Goal: Information Seeking & Learning: Obtain resource

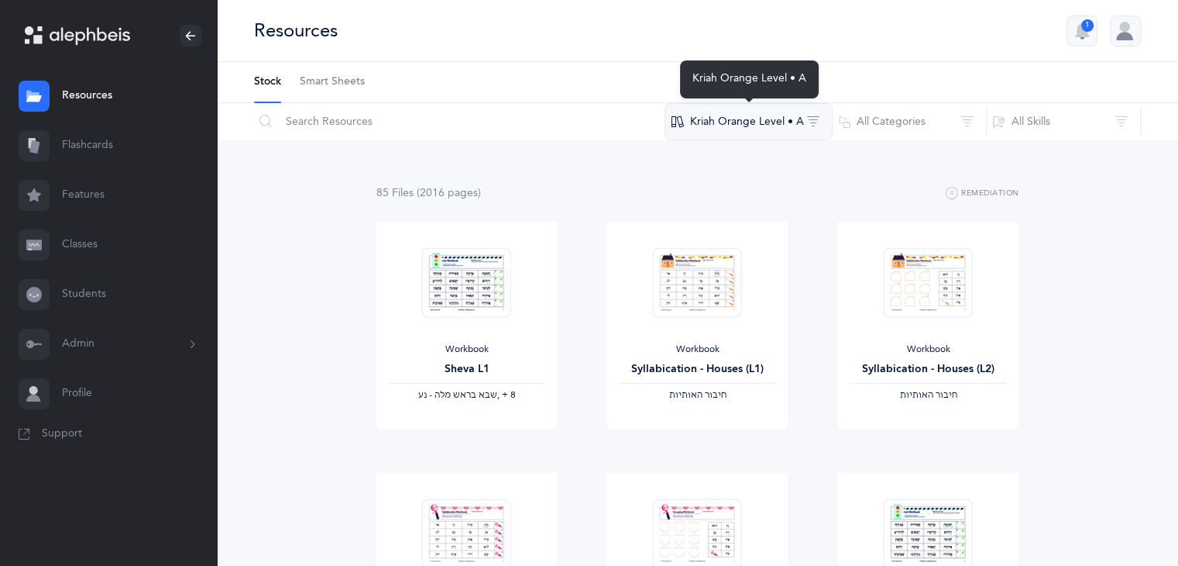
click at [800, 116] on button "Kriah Orange Level • A" at bounding box center [749, 121] width 168 height 37
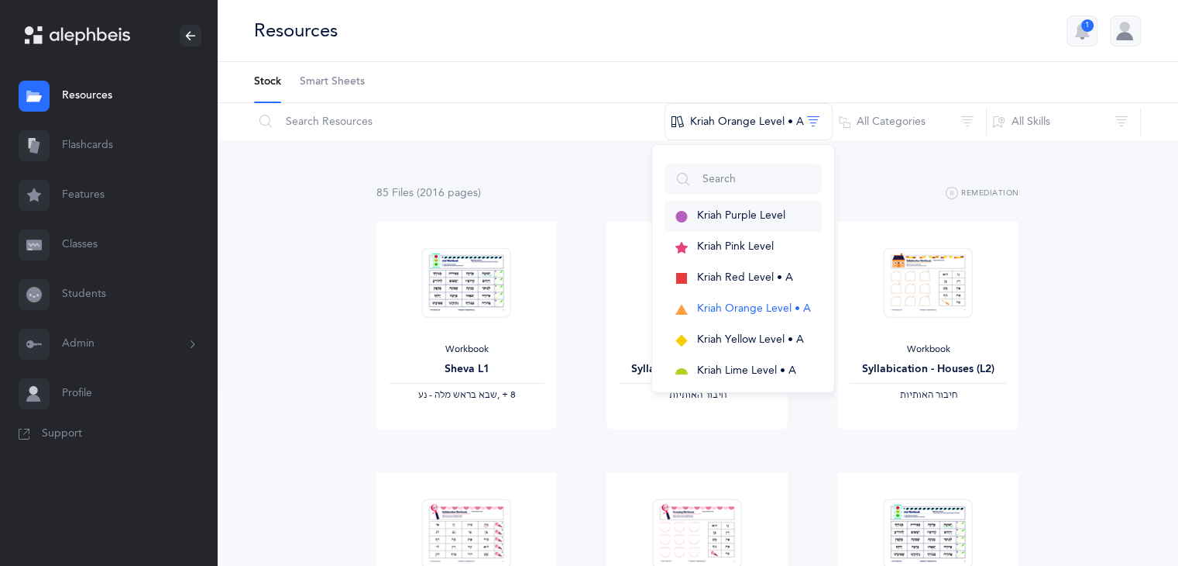
click at [744, 213] on span "Kriah Purple Level" at bounding box center [741, 215] width 88 height 12
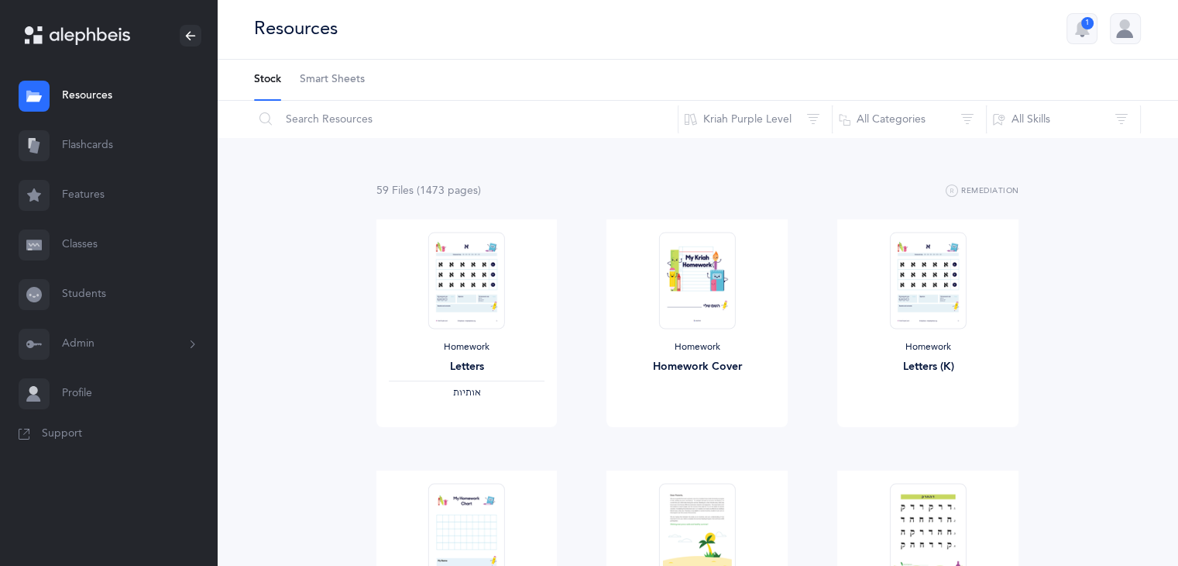
scroll to position [3, 0]
click at [112, 145] on link "Flashcards" at bounding box center [108, 146] width 217 height 50
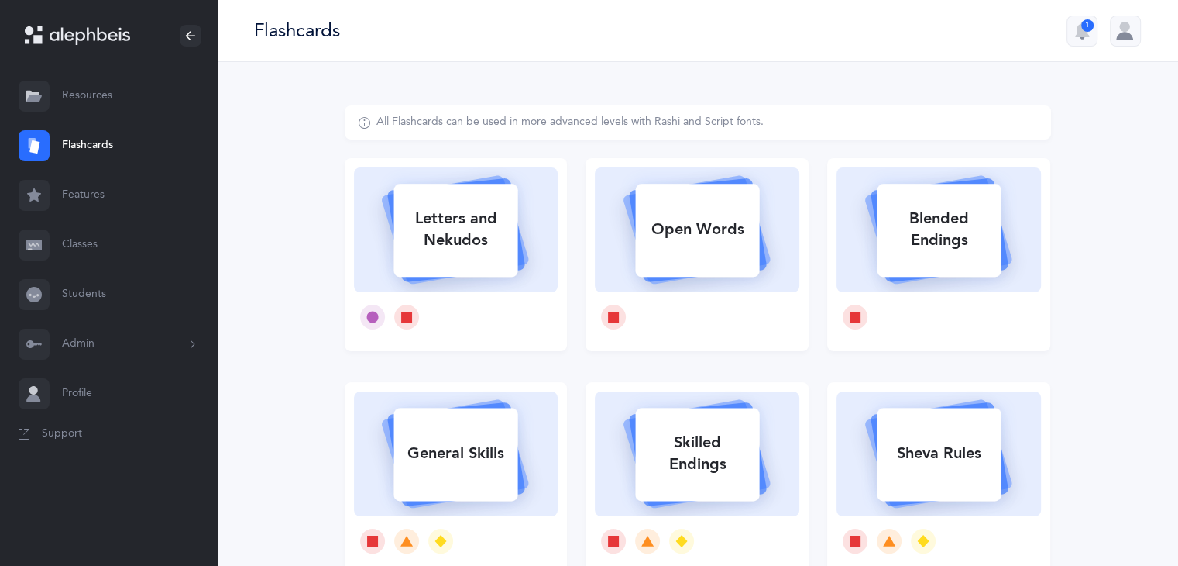
click at [428, 252] on div "Letters and Nekudos" at bounding box center [456, 229] width 124 height 62
select select
select select "single"
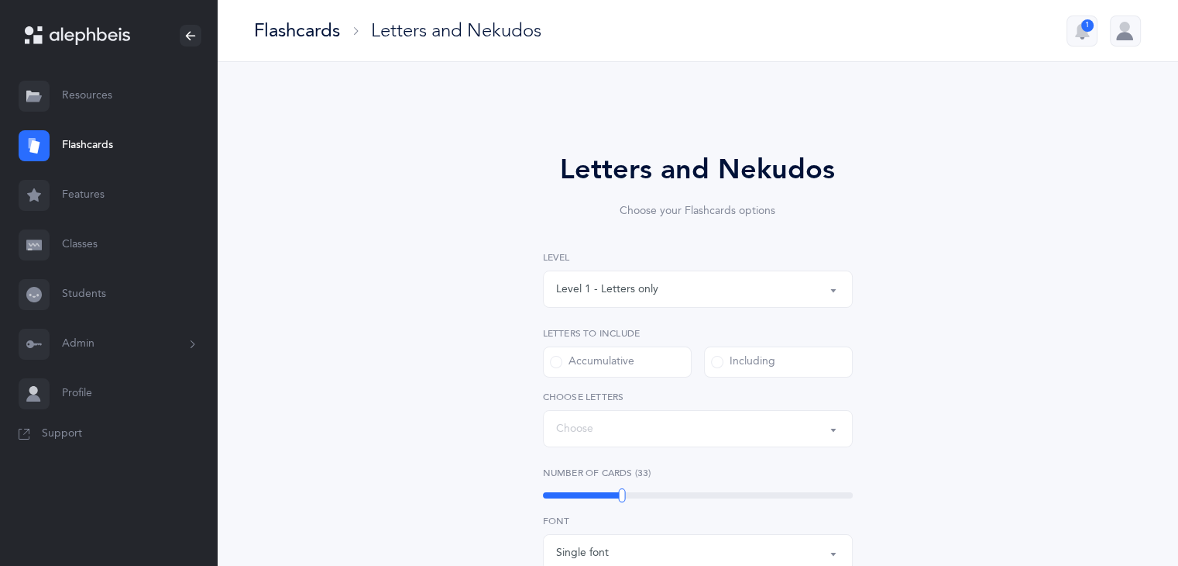
select select "27"
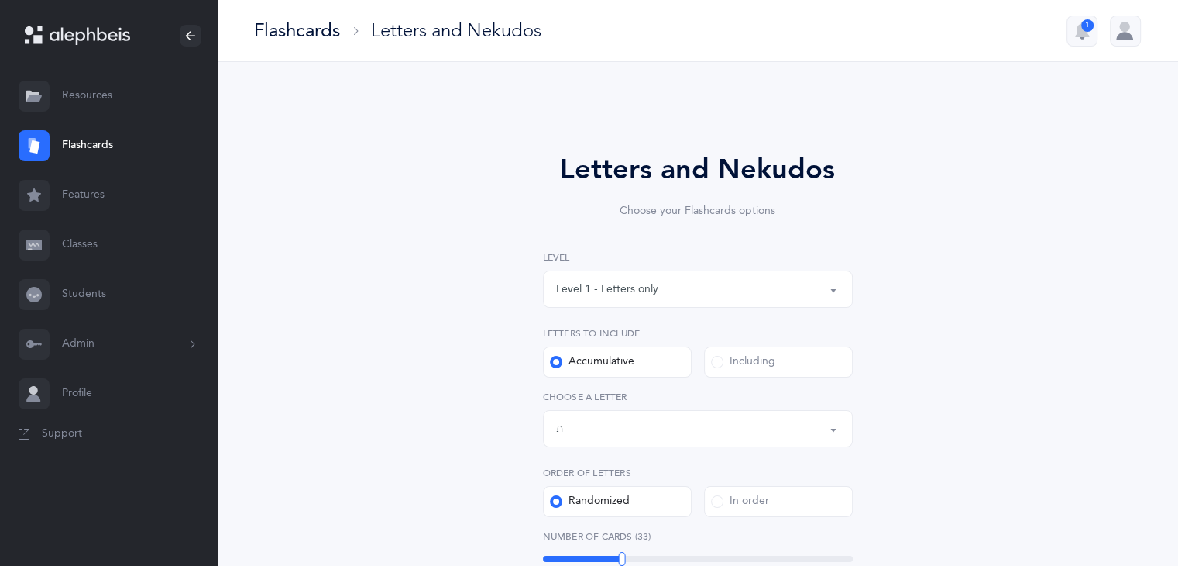
click at [635, 288] on div "Level 1 - Letters only" at bounding box center [607, 289] width 102 height 16
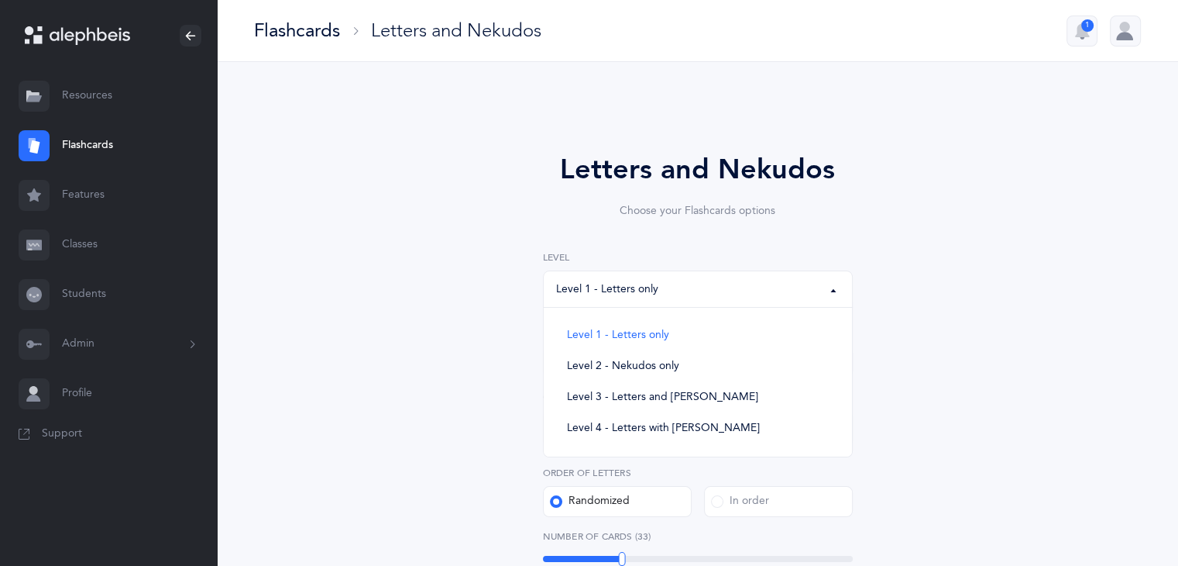
click at [901, 267] on div "Letters and Nekudos Choose your Flashcards options Level 1 - Letters only Level…" at bounding box center [698, 567] width 707 height 924
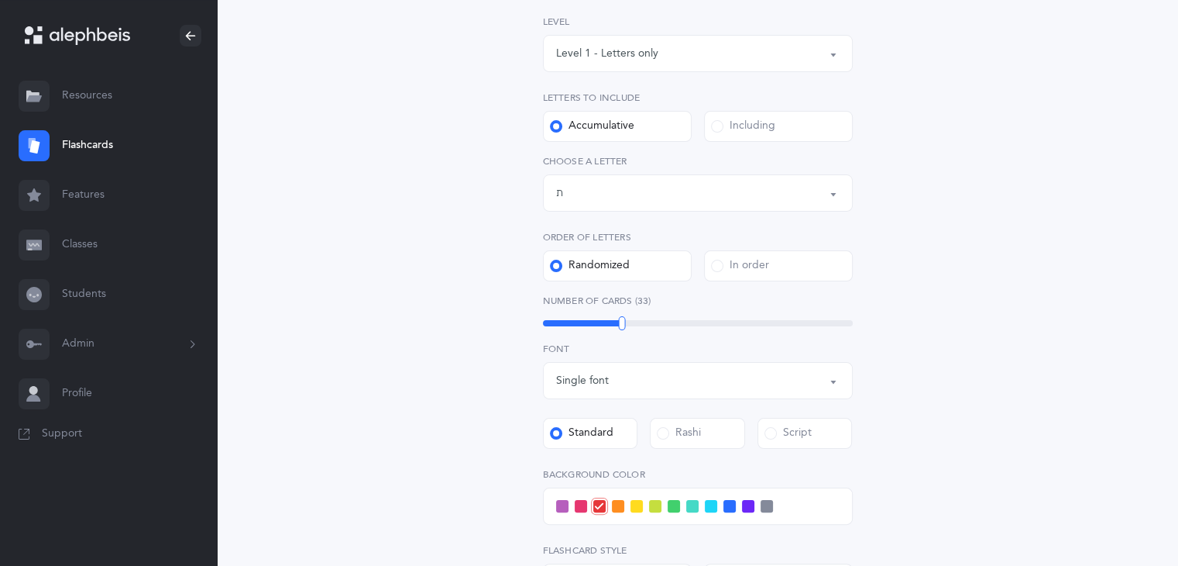
scroll to position [237, 0]
drag, startPoint x: 931, startPoint y: 428, endPoint x: 1189, endPoint y: 247, distance: 315.3
click at [1178, 247] on html "Malkie Marrus Resources Resources Flashcards Flashcards Features Features Class…" at bounding box center [589, 309] width 1178 height 1092
click at [1117, 183] on div "Letters and Nekudos Choose your Flashcards options Level 1 - Letters only Level…" at bounding box center [698, 340] width 962 height 1030
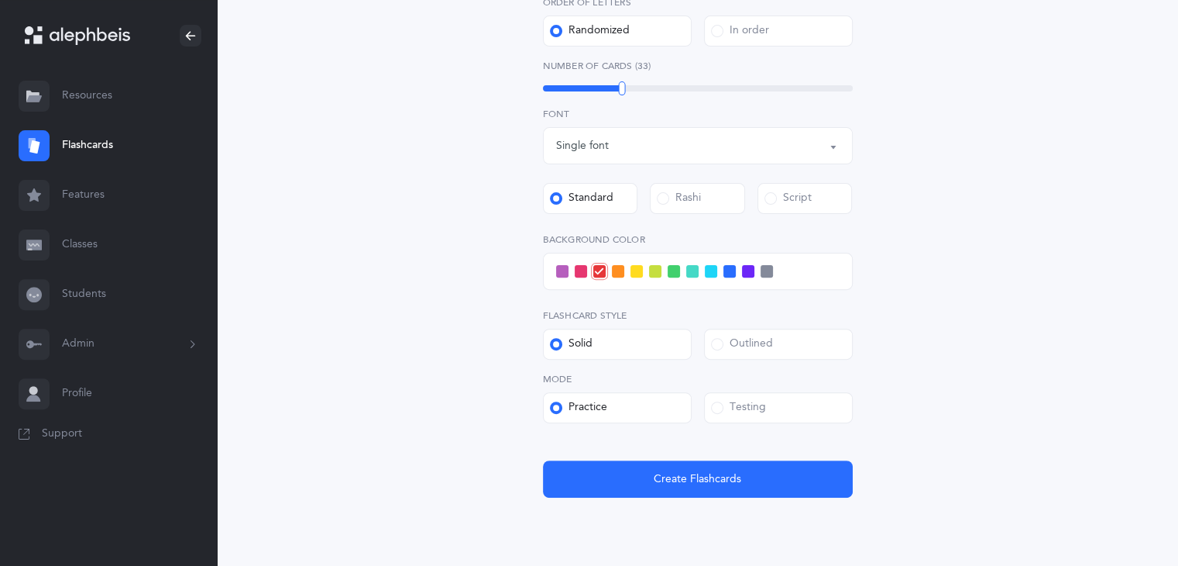
scroll to position [471, 0]
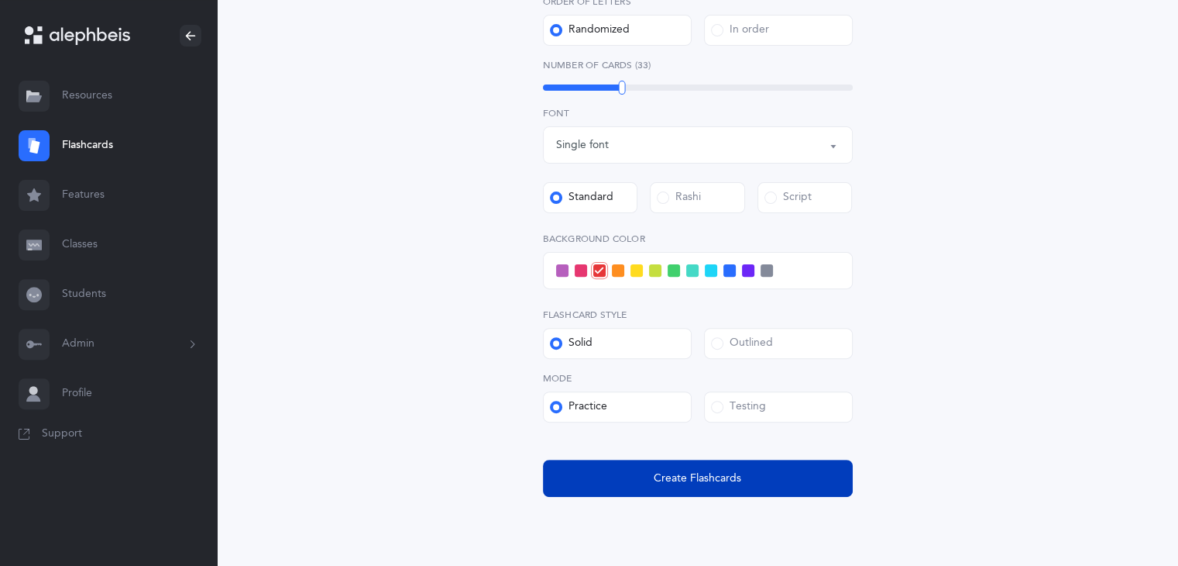
click at [707, 479] on span "Create Flashcards" at bounding box center [698, 478] width 88 height 16
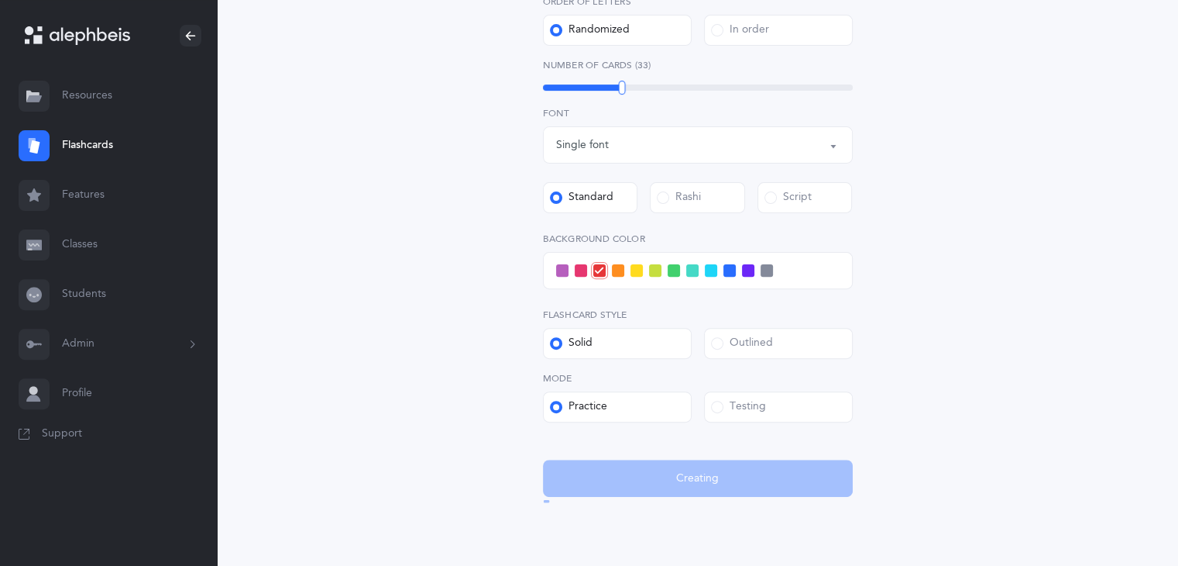
scroll to position [0, 0]
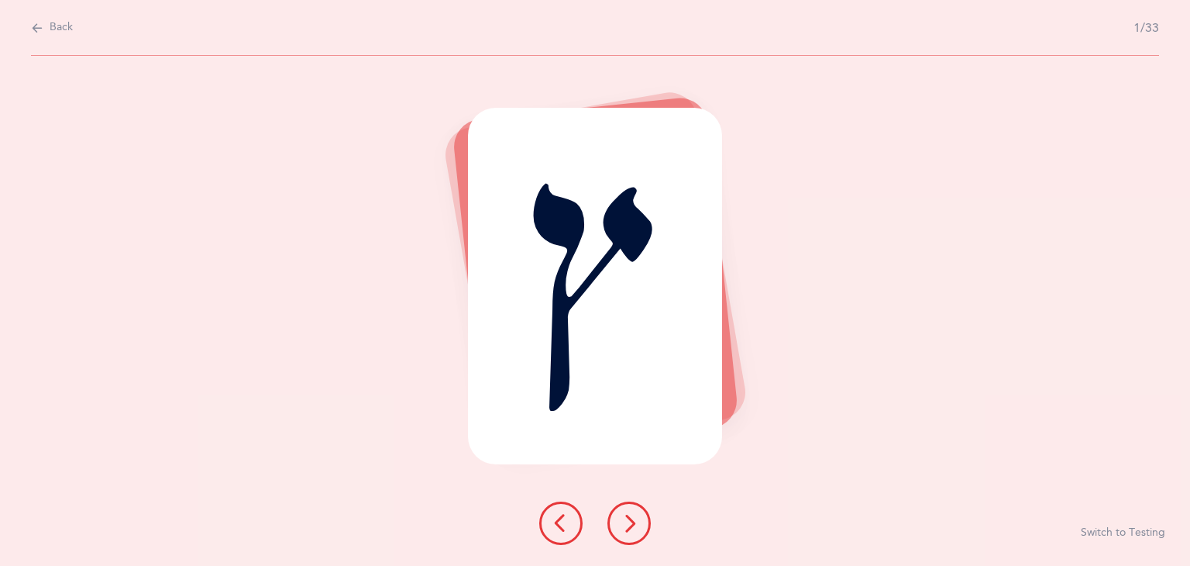
click at [707, 479] on div "ץ Switch to Testing" at bounding box center [595, 311] width 1190 height 510
click at [624, 515] on icon at bounding box center [629, 523] width 19 height 19
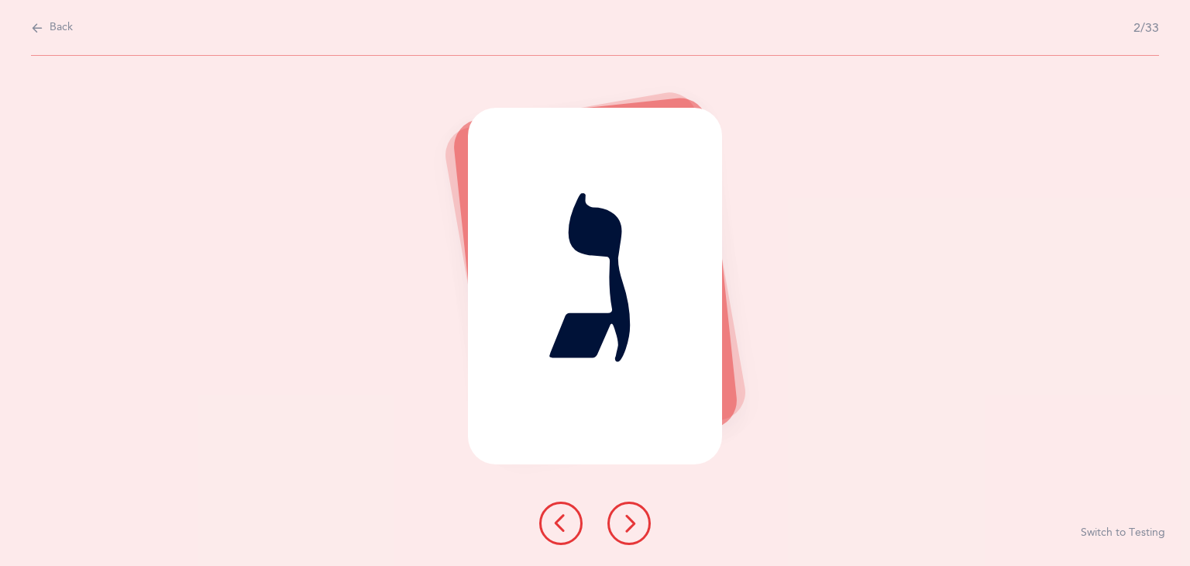
click at [624, 515] on icon at bounding box center [629, 523] width 19 height 19
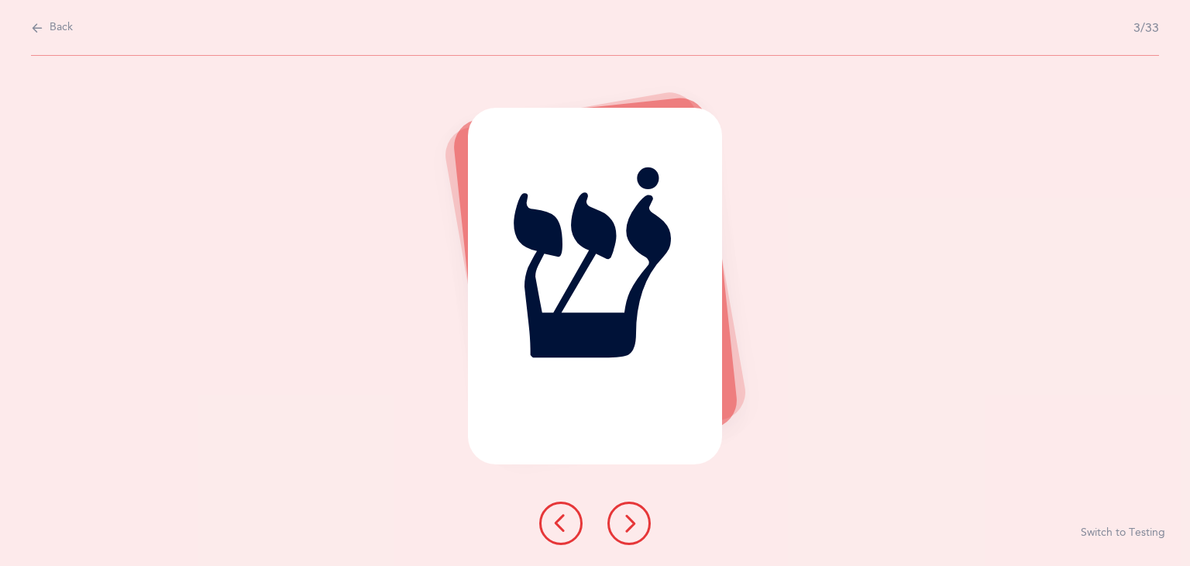
click at [624, 515] on icon at bounding box center [629, 523] width 19 height 19
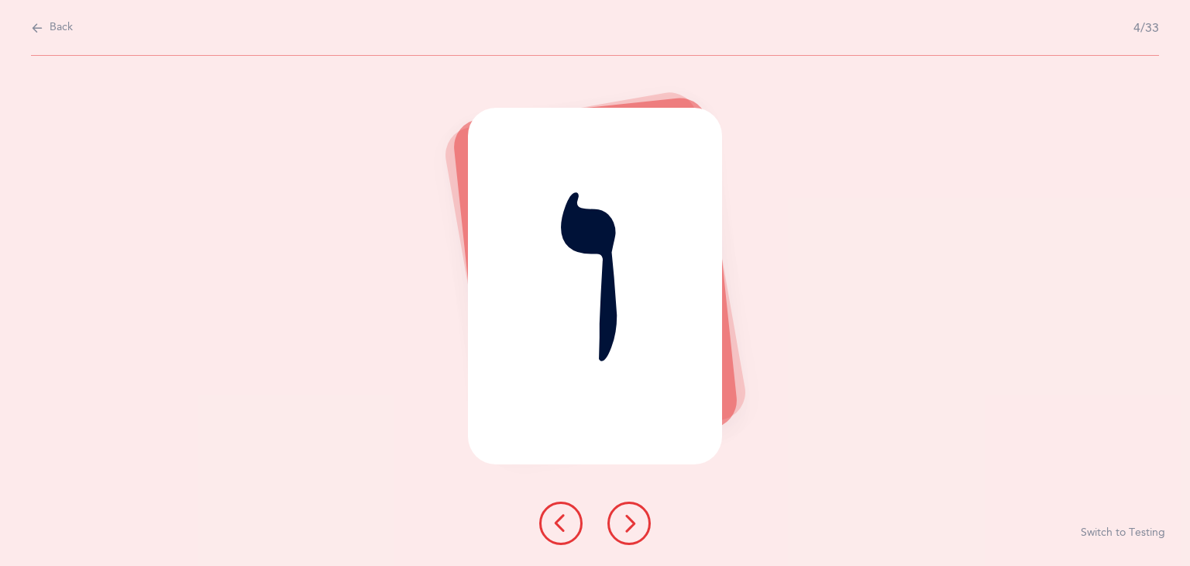
click at [624, 515] on icon at bounding box center [629, 523] width 19 height 19
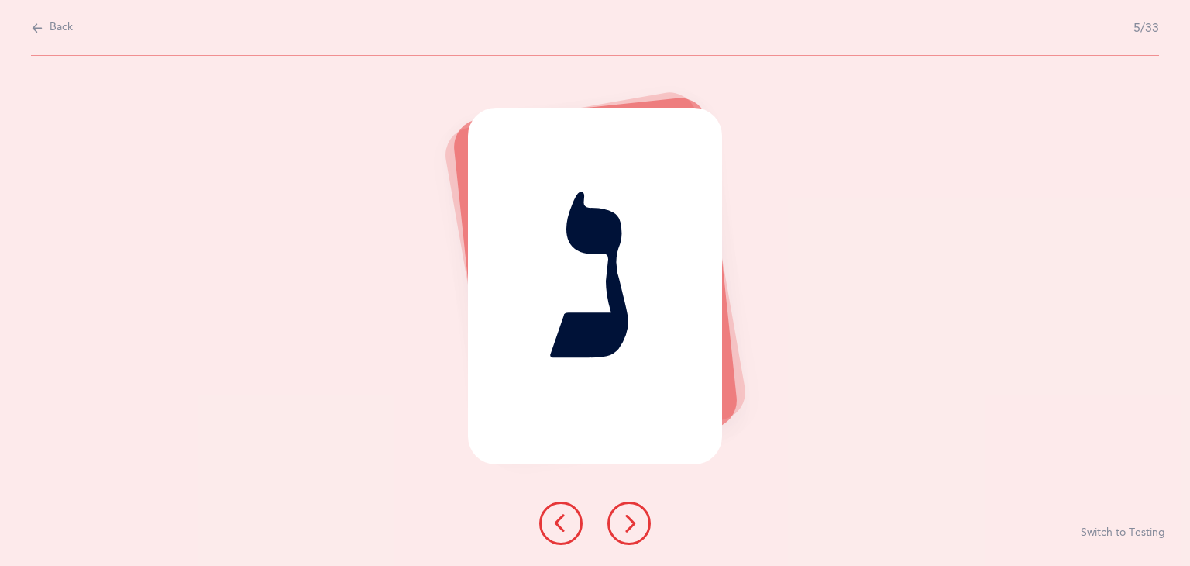
click at [624, 515] on icon at bounding box center [629, 523] width 19 height 19
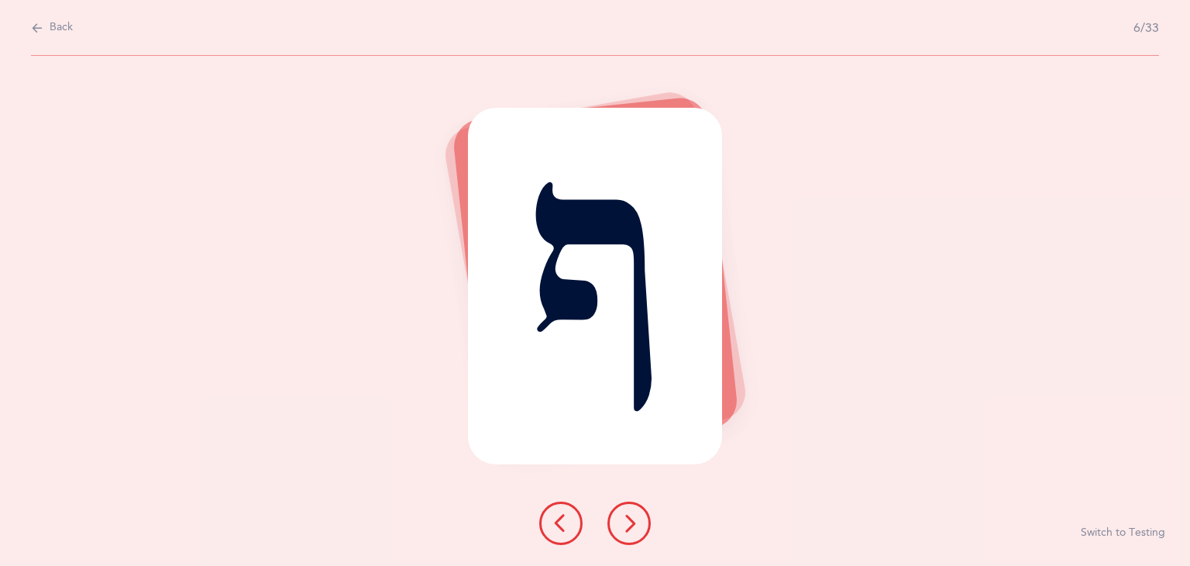
click at [624, 515] on icon at bounding box center [629, 523] width 19 height 19
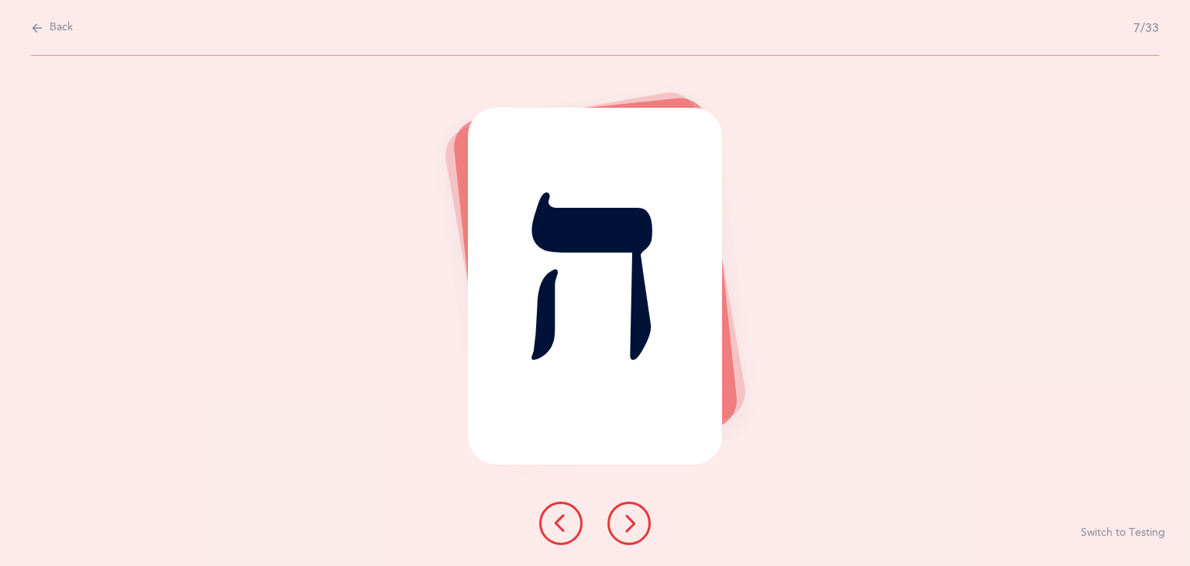
click at [624, 515] on icon at bounding box center [629, 523] width 19 height 19
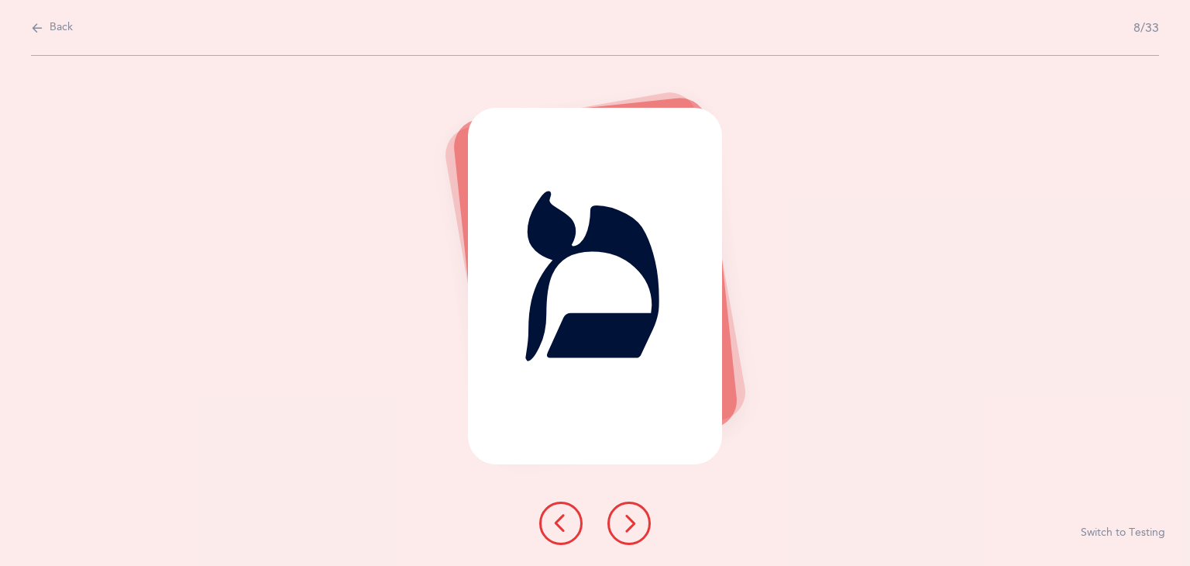
click at [624, 515] on icon at bounding box center [629, 523] width 19 height 19
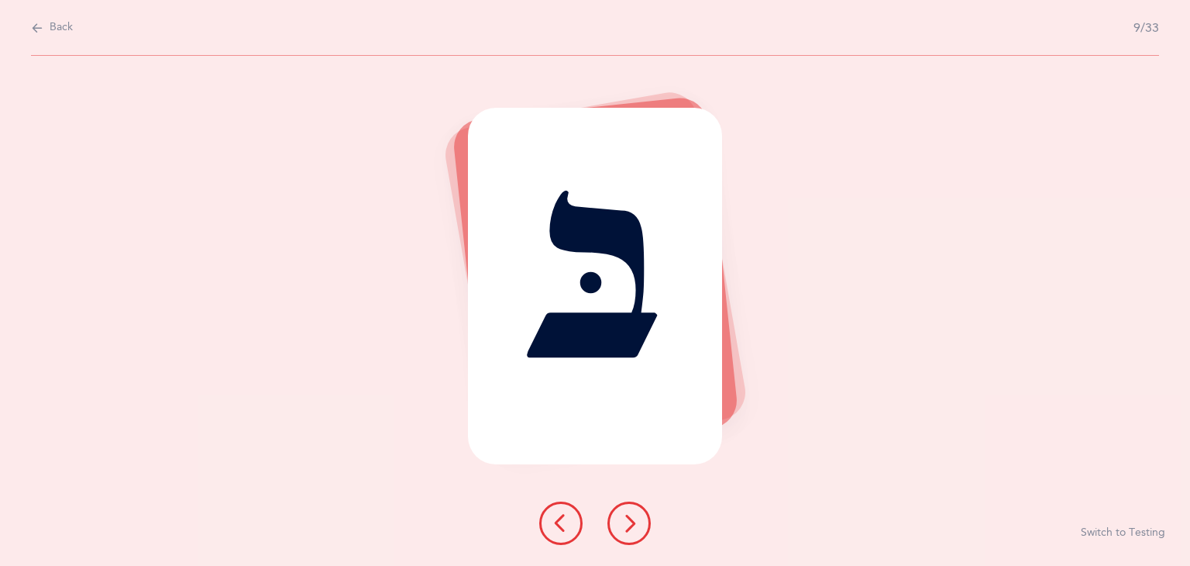
click at [628, 524] on icon at bounding box center [629, 523] width 19 height 19
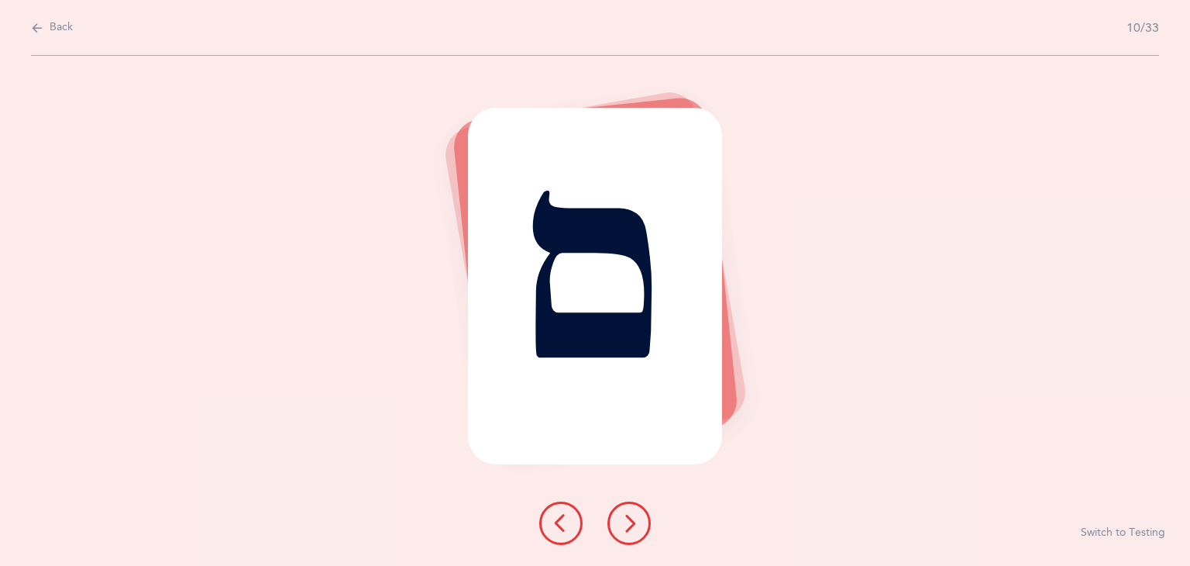
click at [628, 524] on icon at bounding box center [629, 523] width 19 height 19
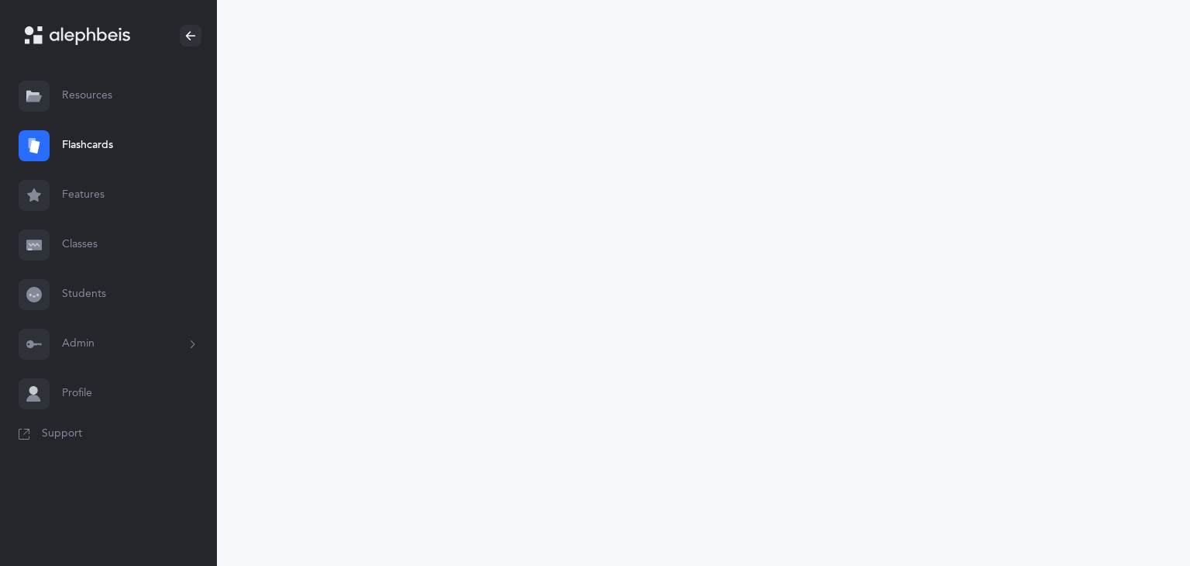
click at [66, 100] on link "Resources" at bounding box center [108, 96] width 217 height 50
click at [64, 96] on link "Resources" at bounding box center [108, 96] width 217 height 50
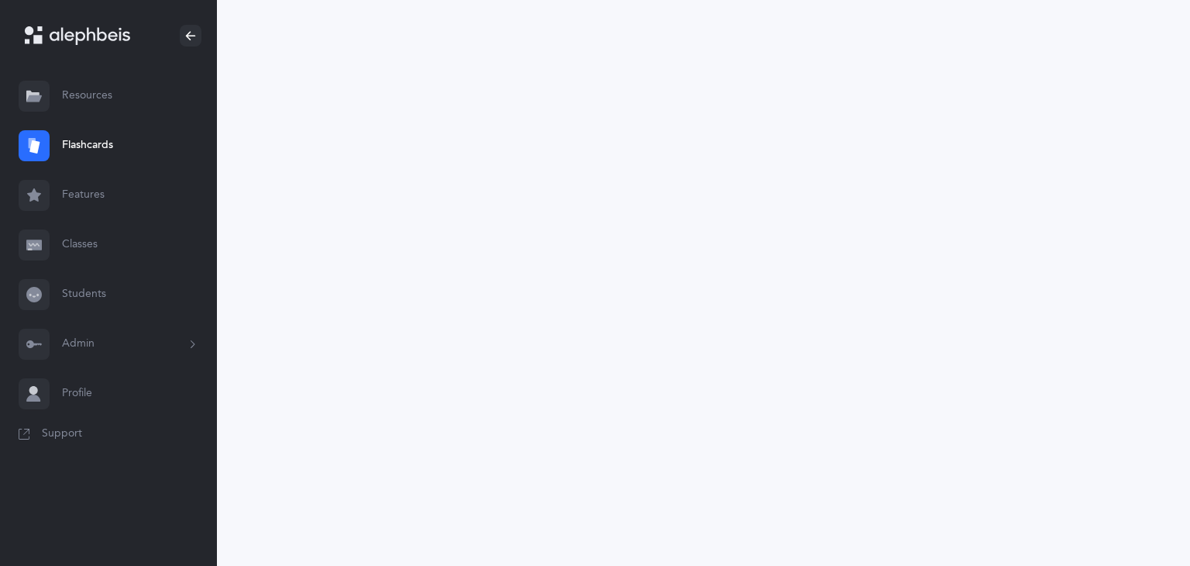
click at [71, 98] on link "Resources" at bounding box center [108, 96] width 217 height 50
click at [40, 97] on icon at bounding box center [33, 98] width 15 height 6
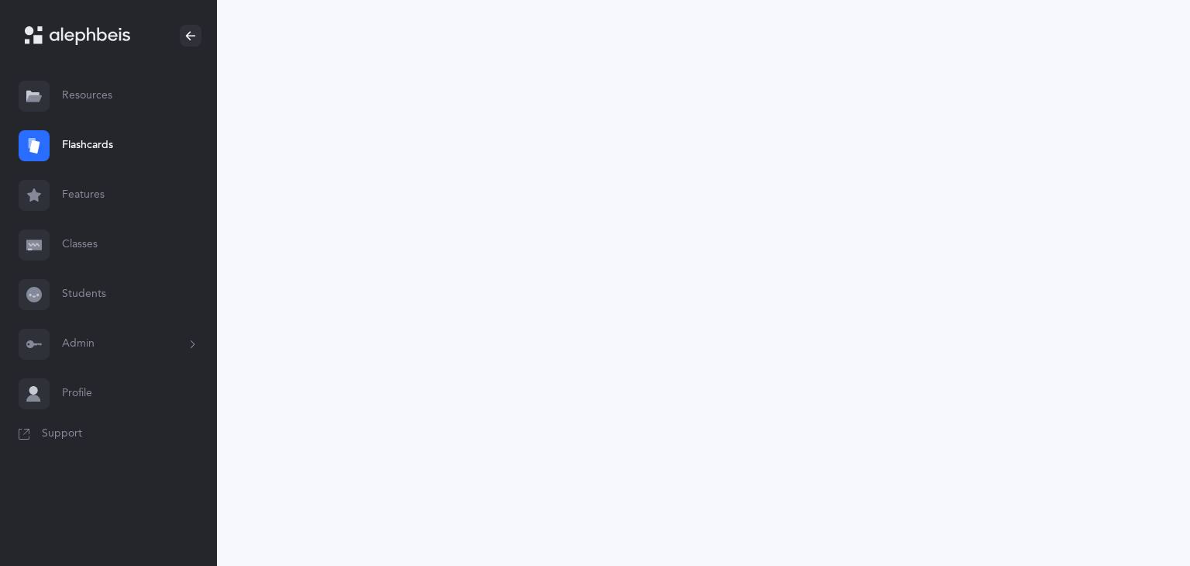
click at [40, 146] on icon at bounding box center [33, 145] width 15 height 15
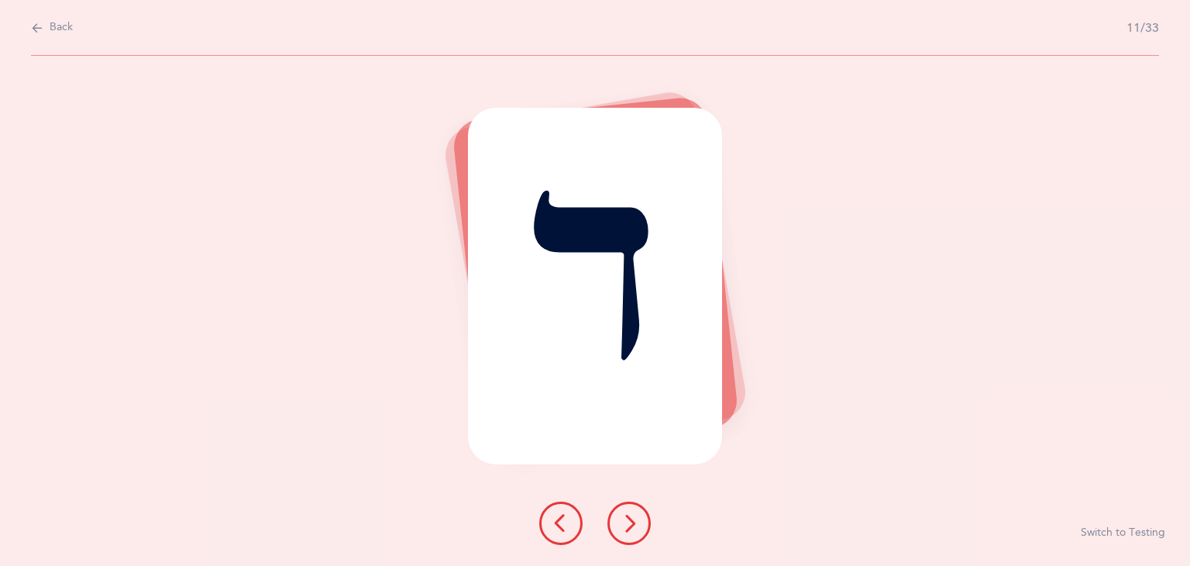
click at [40, 146] on div "ד Report incorrect word Switch to Testing" at bounding box center [595, 311] width 1190 height 510
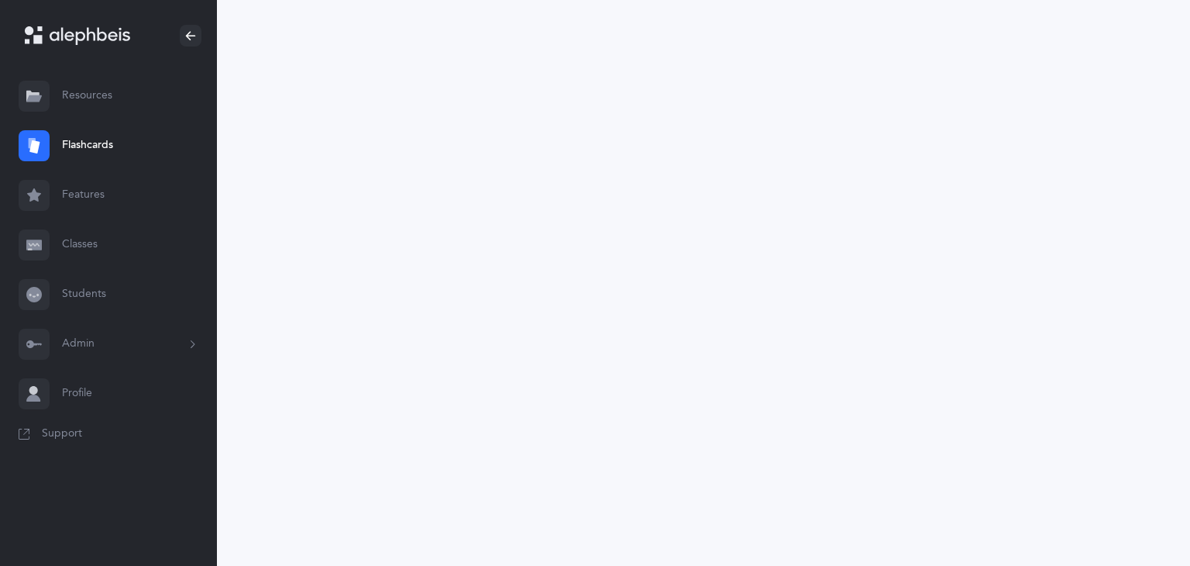
click at [76, 204] on link "Features" at bounding box center [108, 195] width 217 height 50
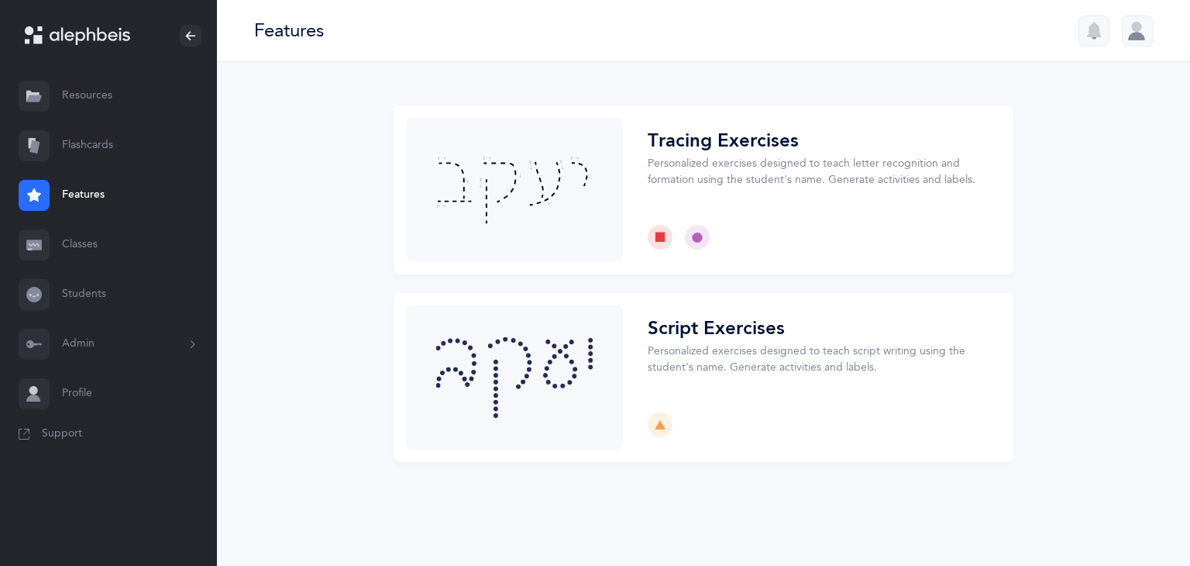
click at [76, 194] on link "Features" at bounding box center [108, 195] width 217 height 50
click at [75, 247] on link "Classes" at bounding box center [108, 245] width 217 height 50
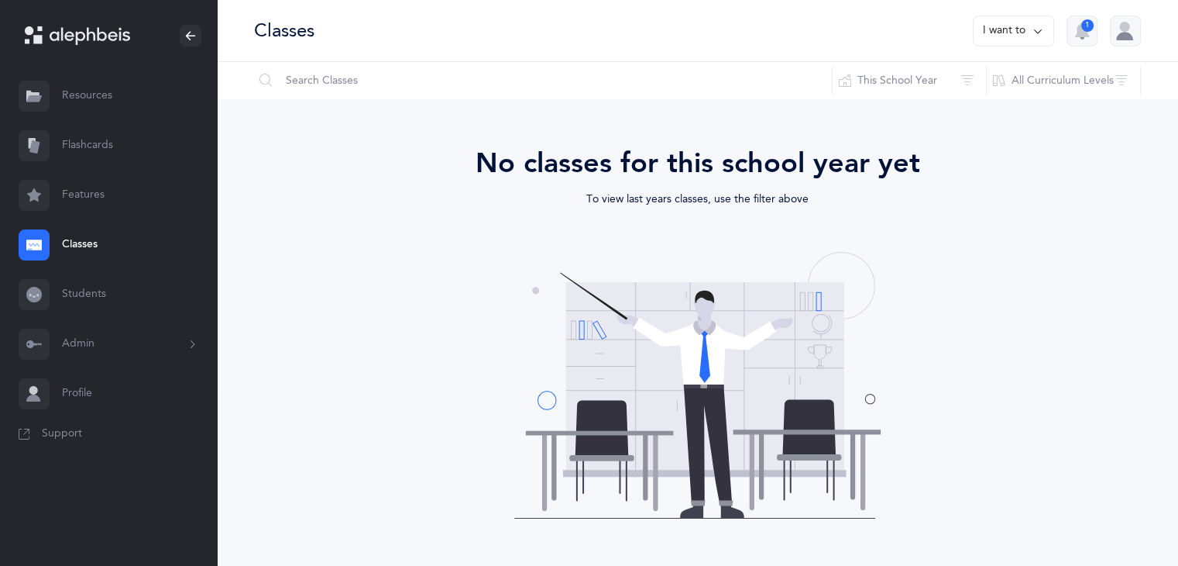
click at [1019, 23] on button "I want to" at bounding box center [1013, 30] width 81 height 31
click at [90, 291] on link "Students" at bounding box center [108, 295] width 217 height 50
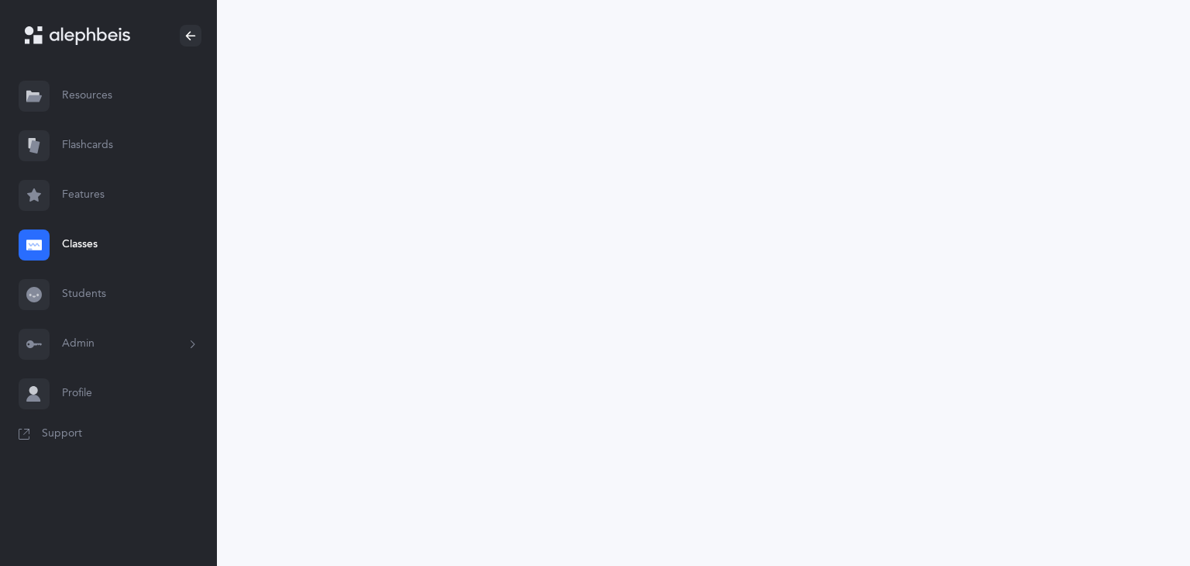
click at [90, 291] on link "Students" at bounding box center [108, 295] width 217 height 50
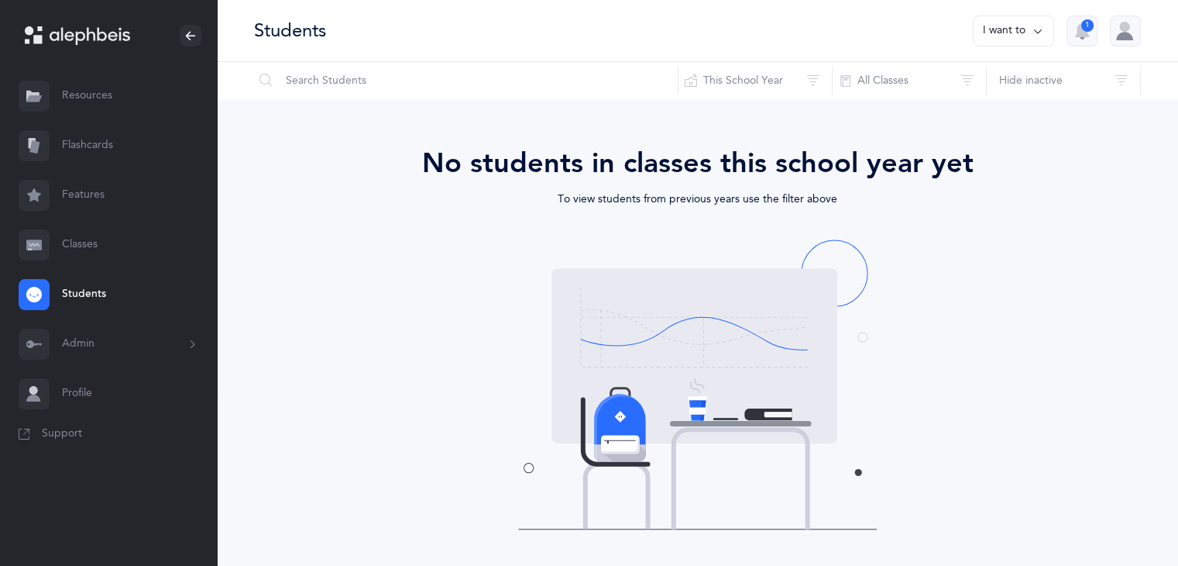
click at [79, 349] on button "Admin" at bounding box center [108, 344] width 217 height 50
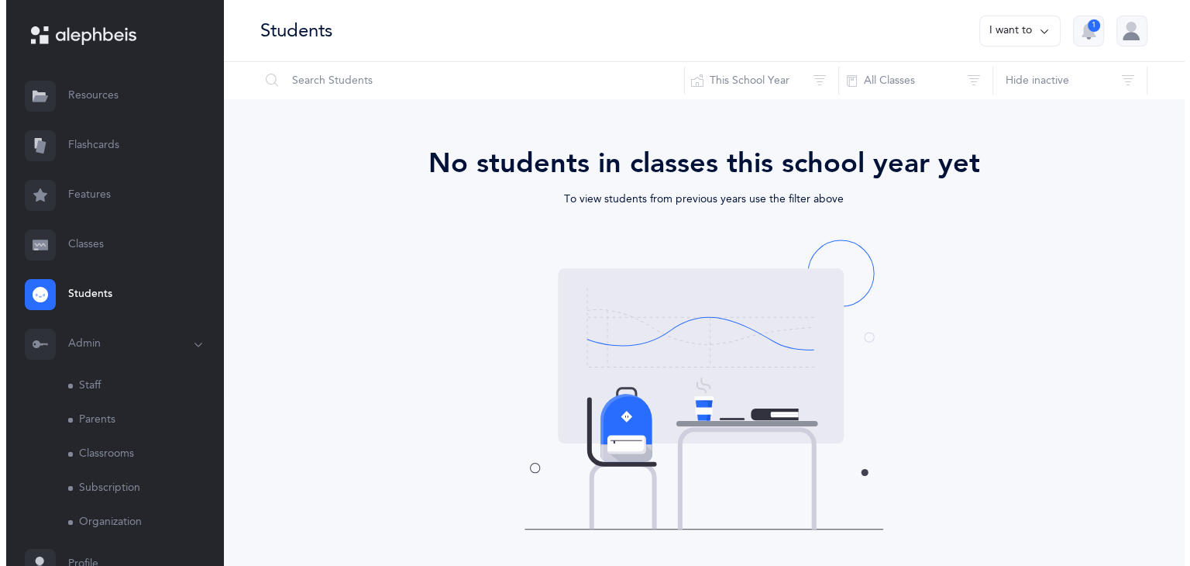
scroll to position [73, 0]
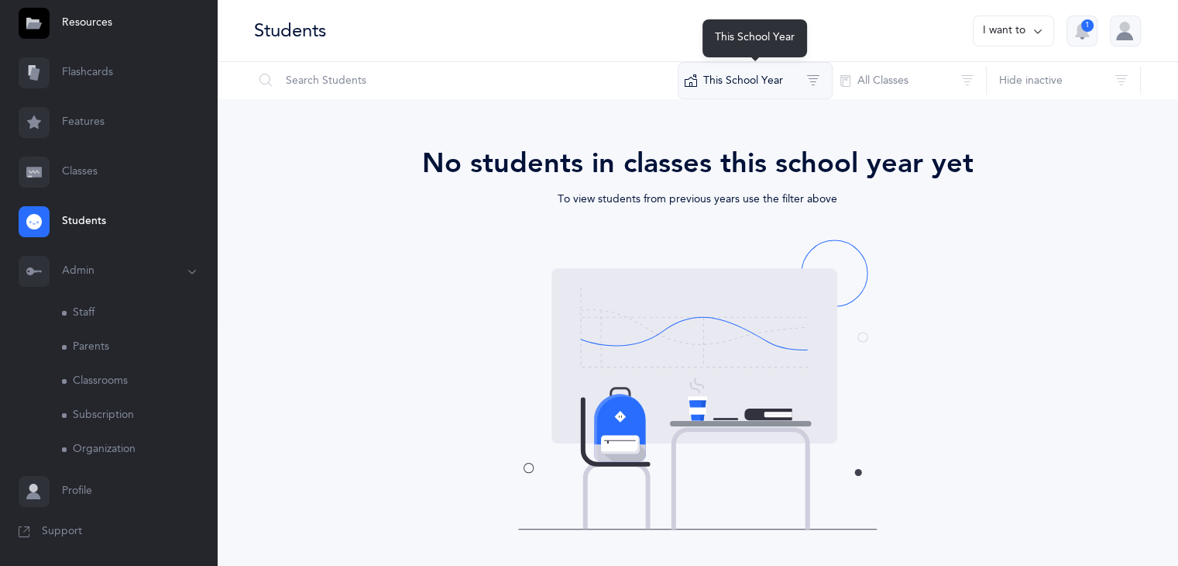
click at [769, 80] on button "This School Year" at bounding box center [755, 80] width 155 height 37
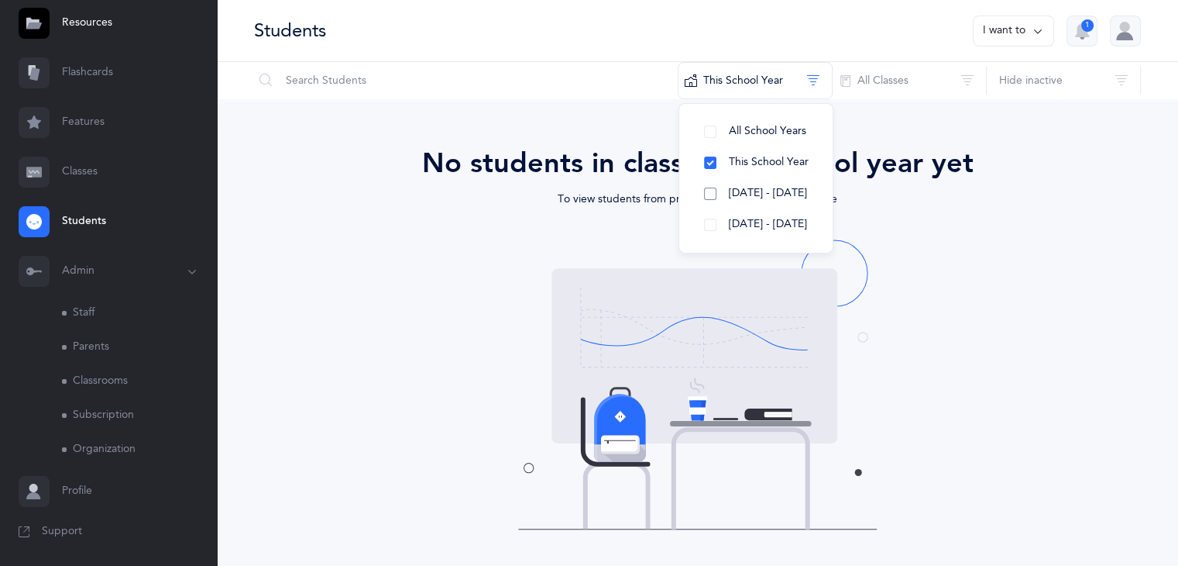
click at [745, 197] on span "[DATE] - [DATE]" at bounding box center [768, 193] width 78 height 12
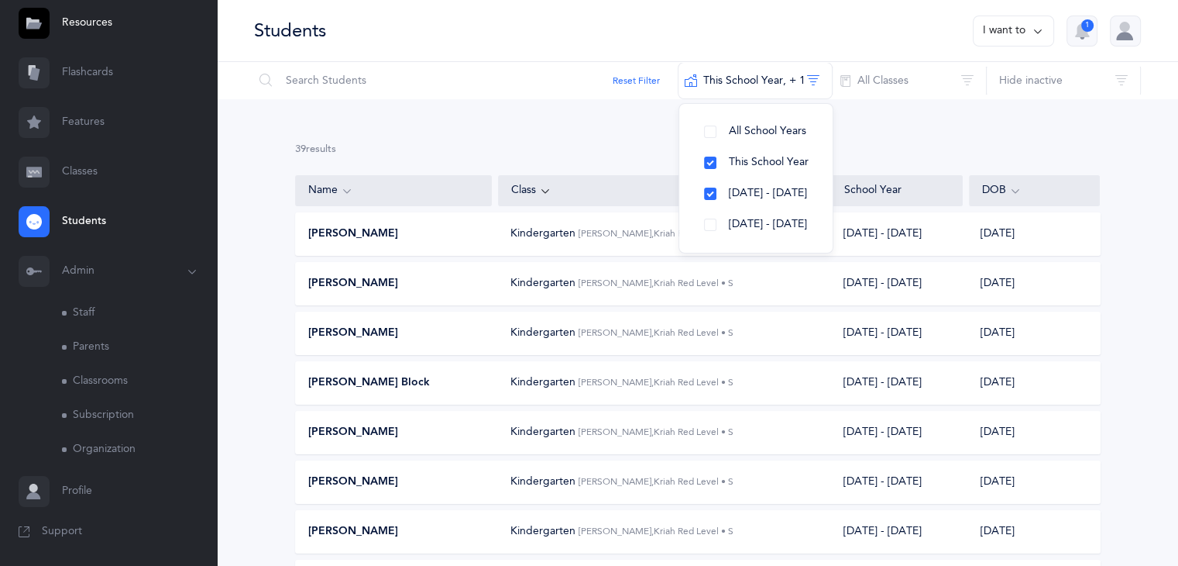
click at [98, 177] on link "Classes" at bounding box center [108, 172] width 217 height 50
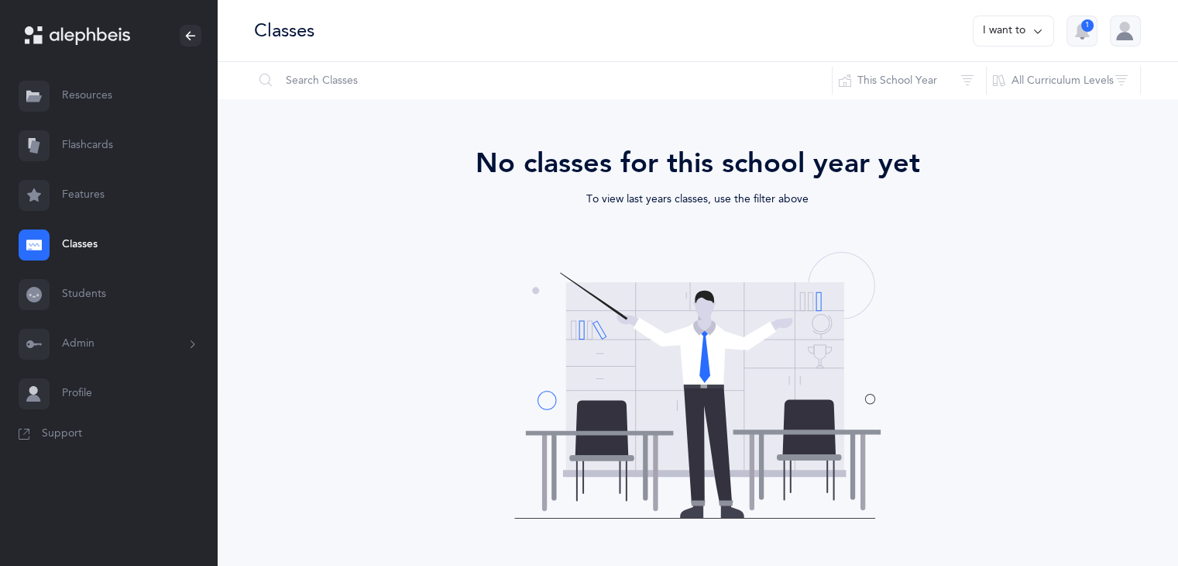
click at [68, 153] on link "Flashcards" at bounding box center [108, 146] width 217 height 50
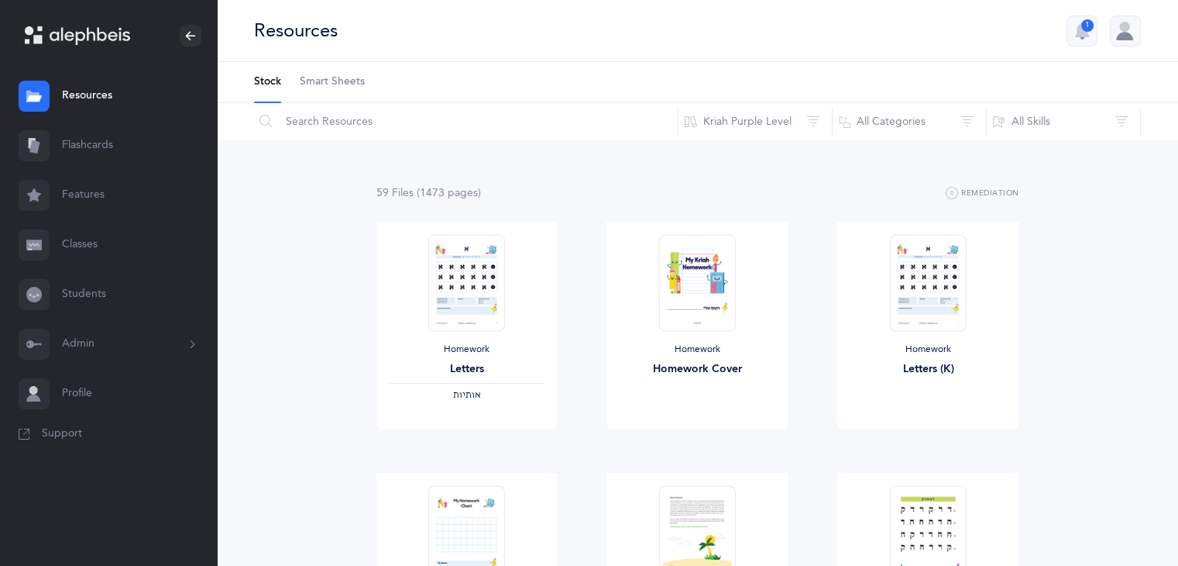
click at [27, 100] on icon at bounding box center [33, 98] width 15 height 6
click at [67, 97] on link "Resources" at bounding box center [108, 96] width 217 height 50
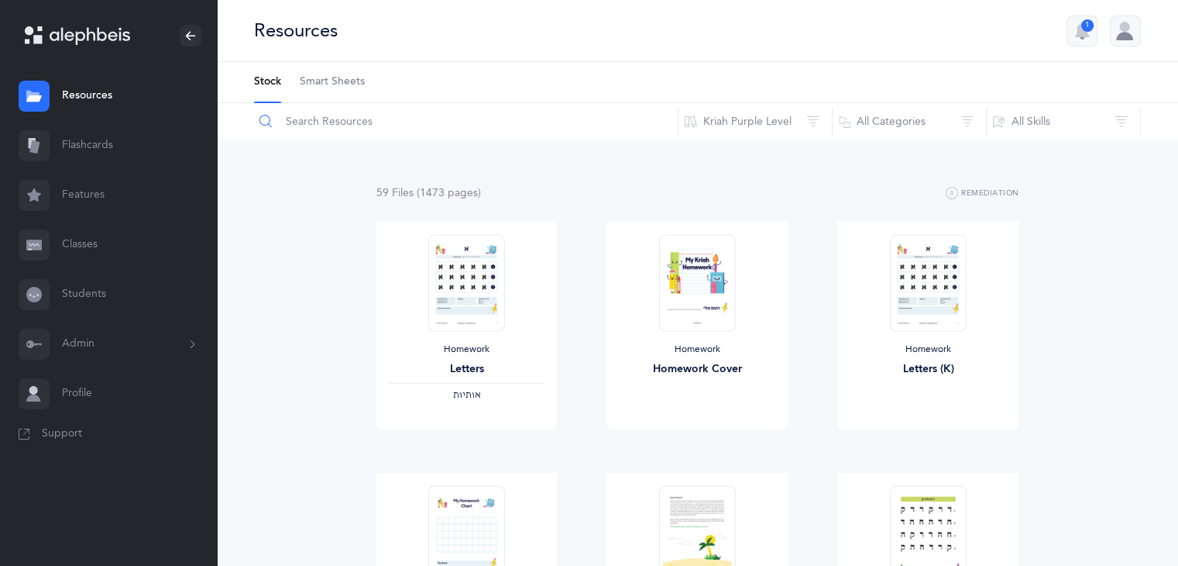
click at [470, 111] on input "text" at bounding box center [465, 121] width 425 height 37
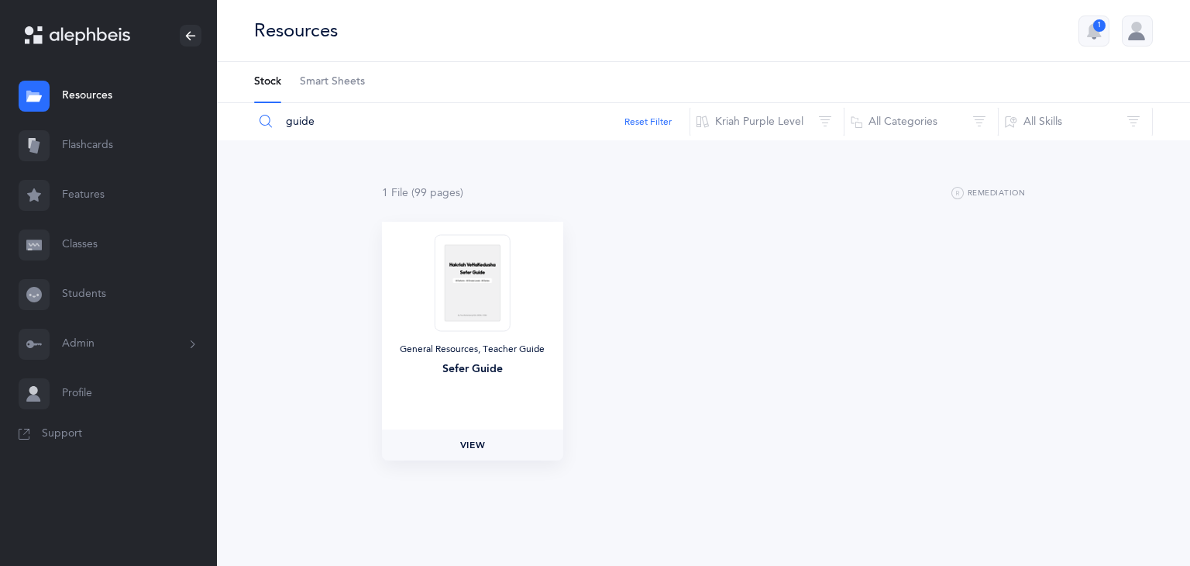
click at [468, 456] on link "View" at bounding box center [472, 444] width 181 height 31
click at [339, 124] on input "guide" at bounding box center [471, 121] width 437 height 37
drag, startPoint x: 318, startPoint y: 118, endPoint x: 172, endPoint y: 139, distance: 147.2
click at [172, 139] on main "[PERSON_NAME] Resources Resources Flashcards Flashcards Features Features Class…" at bounding box center [595, 283] width 1190 height 566
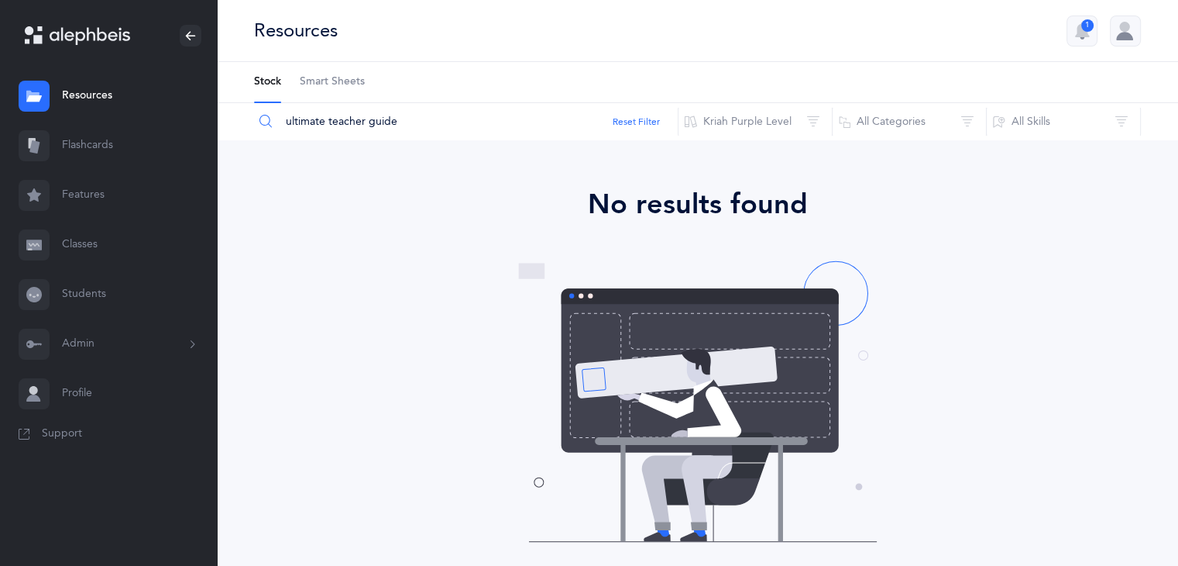
type input "ultimate teacher guide"
click at [87, 245] on link "Classes" at bounding box center [108, 245] width 217 height 50
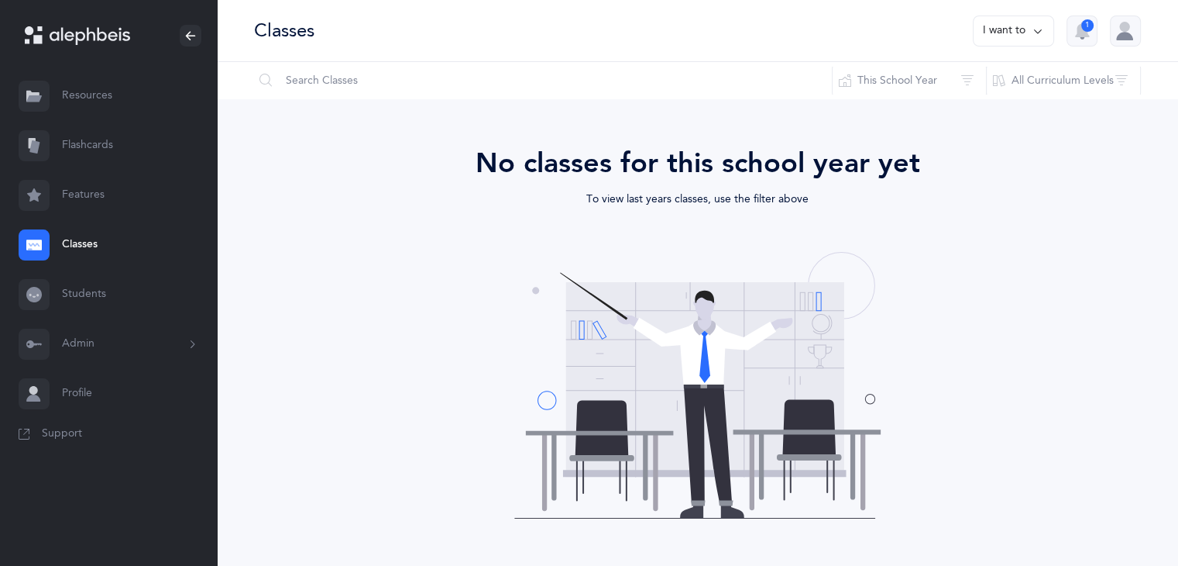
click at [106, 198] on link "Features" at bounding box center [108, 195] width 217 height 50
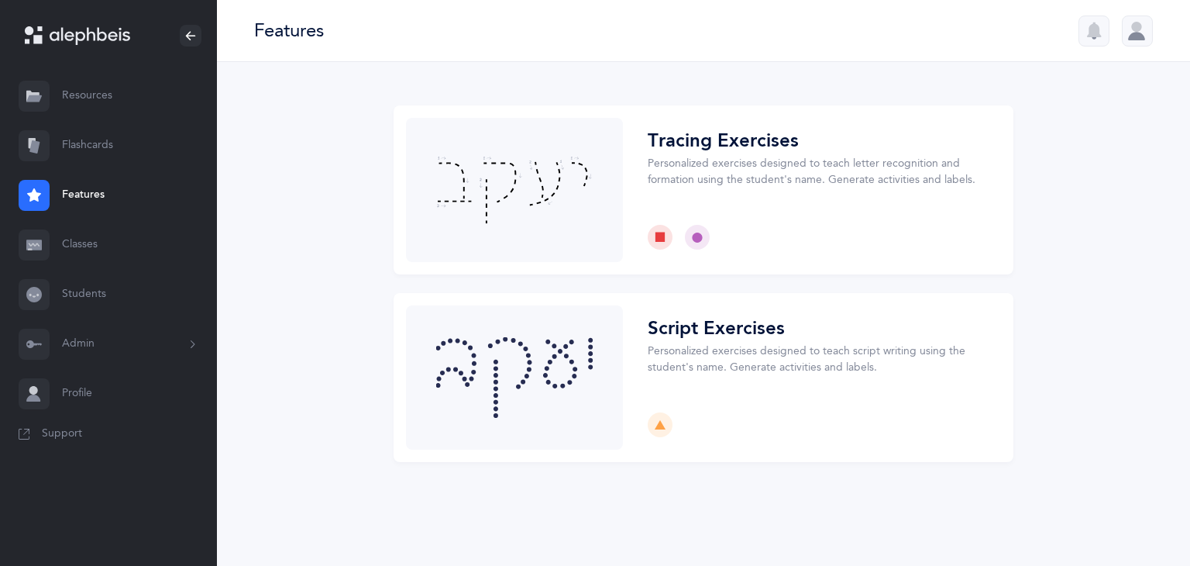
click at [106, 198] on link "Features" at bounding box center [108, 195] width 217 height 50
click at [81, 395] on link "Profile" at bounding box center [108, 394] width 217 height 50
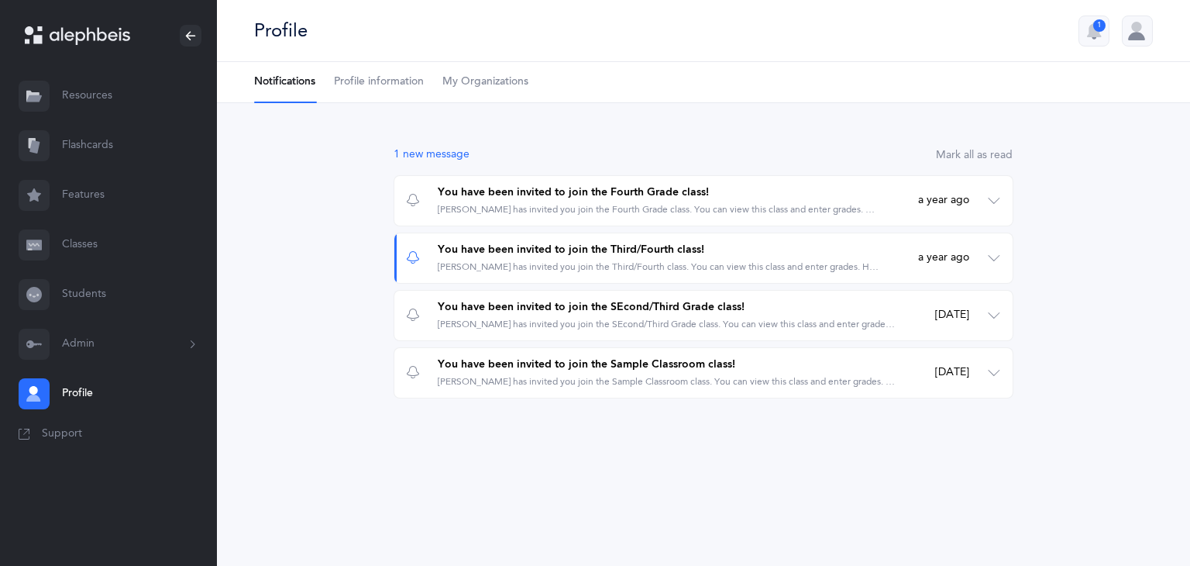
click at [77, 348] on button "Admin" at bounding box center [108, 344] width 217 height 50
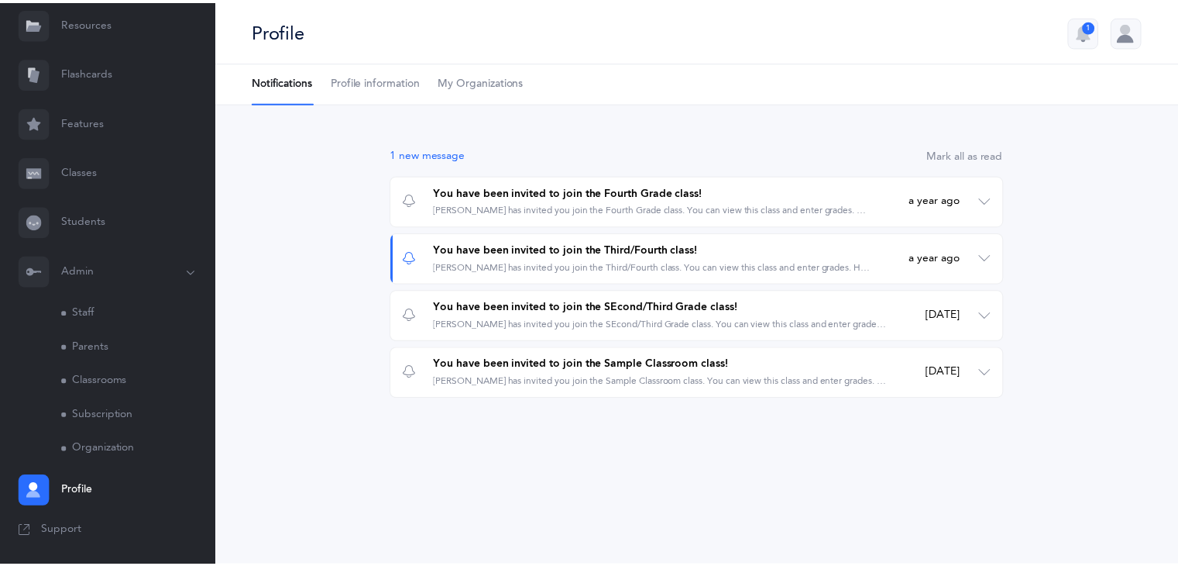
scroll to position [42, 0]
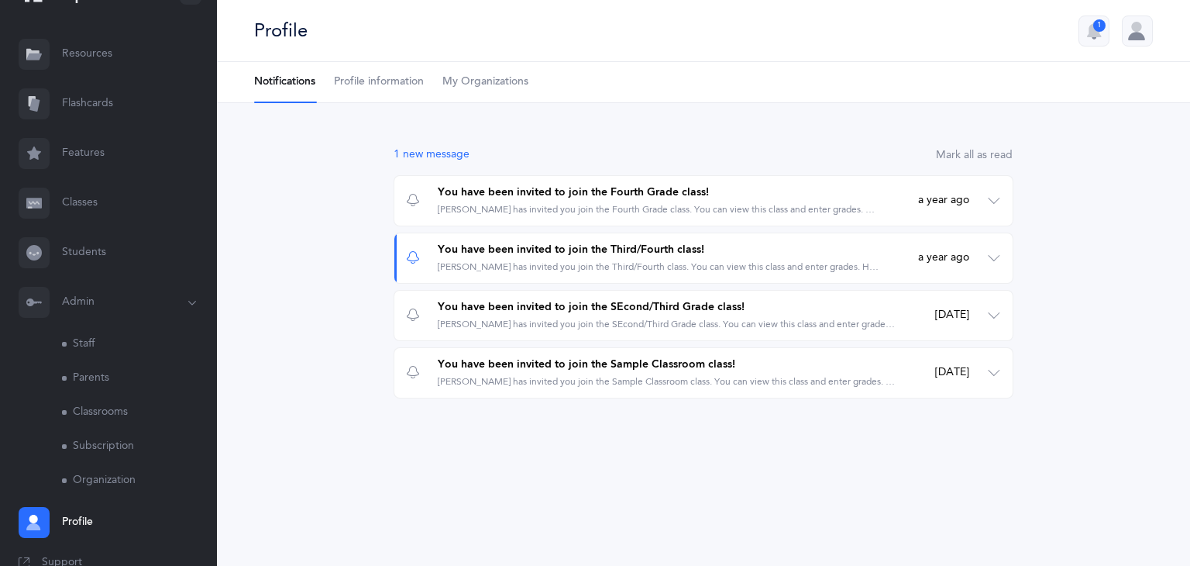
click at [127, 44] on link "Resources" at bounding box center [108, 54] width 217 height 50
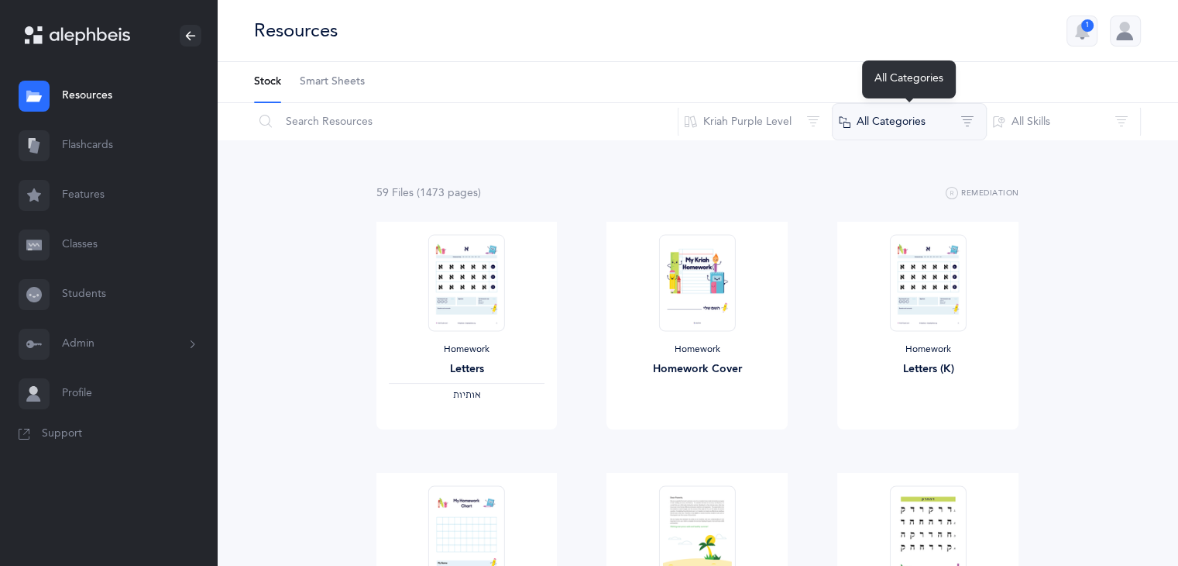
click at [947, 122] on button "All Categories" at bounding box center [909, 121] width 155 height 37
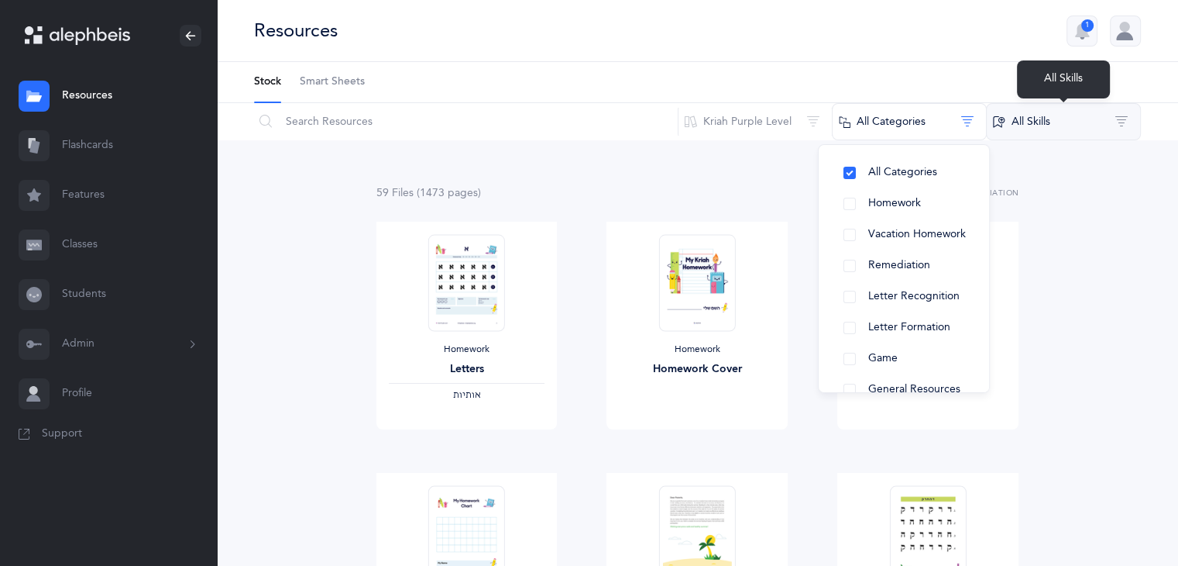
click at [1090, 122] on button "All Skills" at bounding box center [1063, 121] width 155 height 37
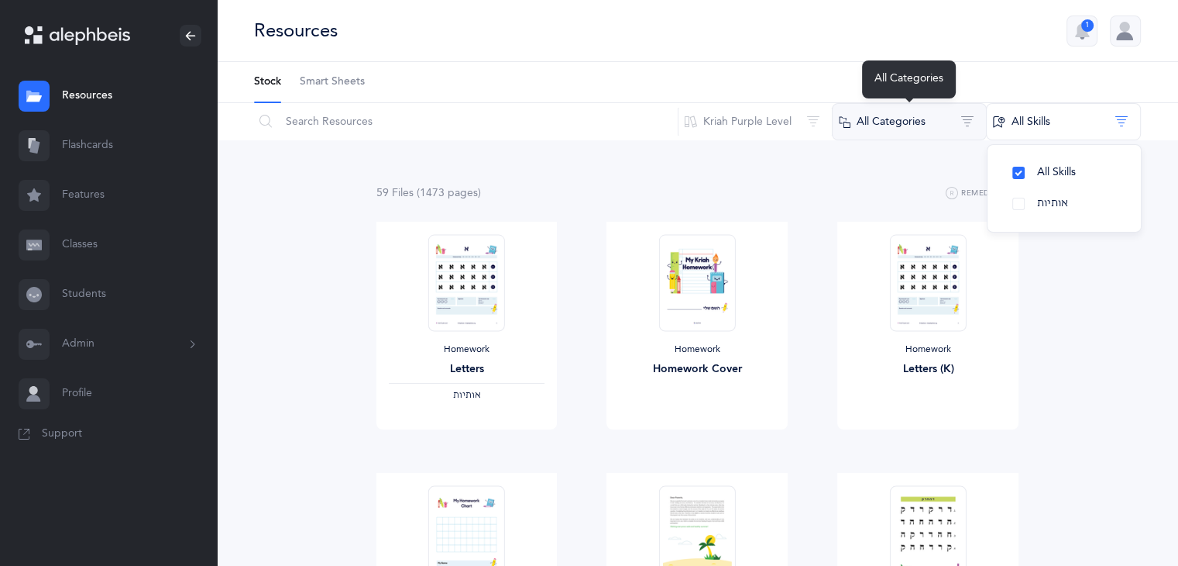
click at [927, 133] on button "All Categories" at bounding box center [909, 121] width 155 height 37
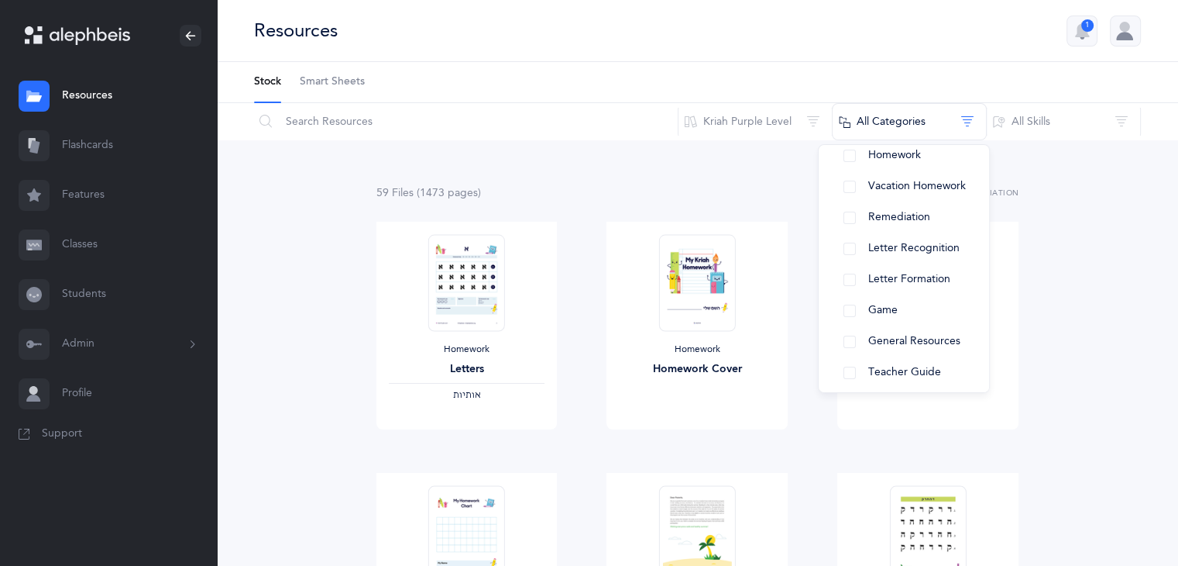
scroll to position [56, 0]
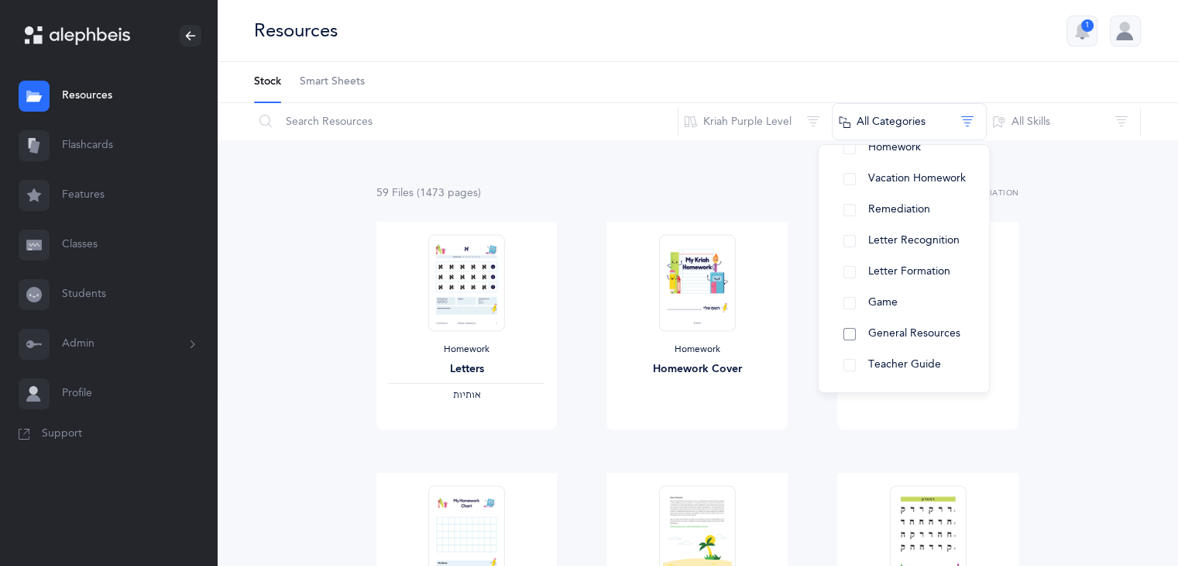
click at [921, 341] on button "General Resources" at bounding box center [904, 333] width 146 height 31
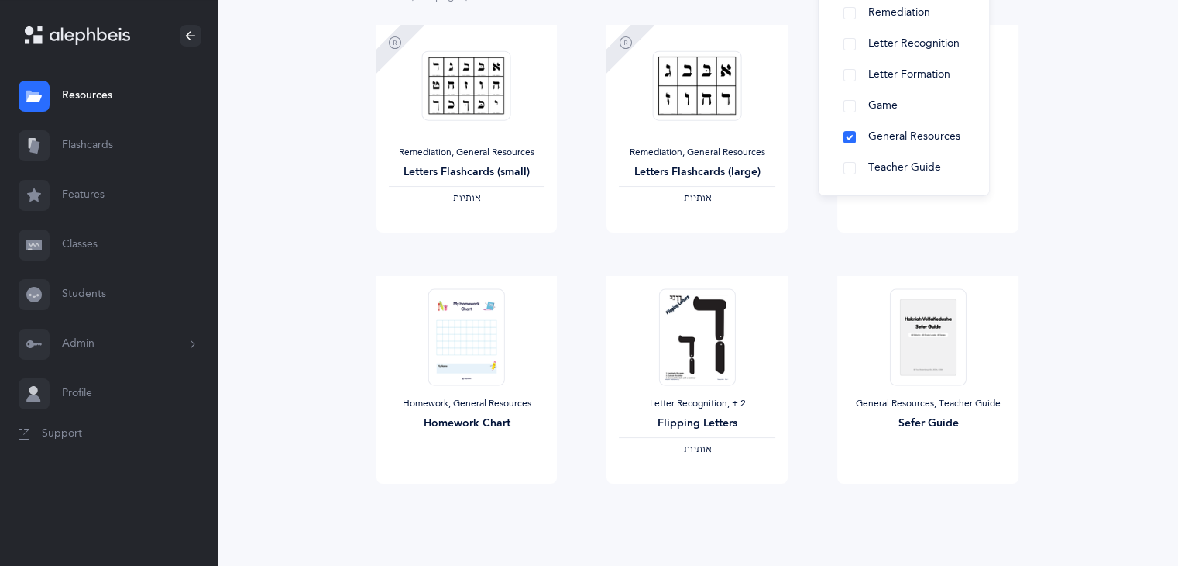
scroll to position [220, 0]
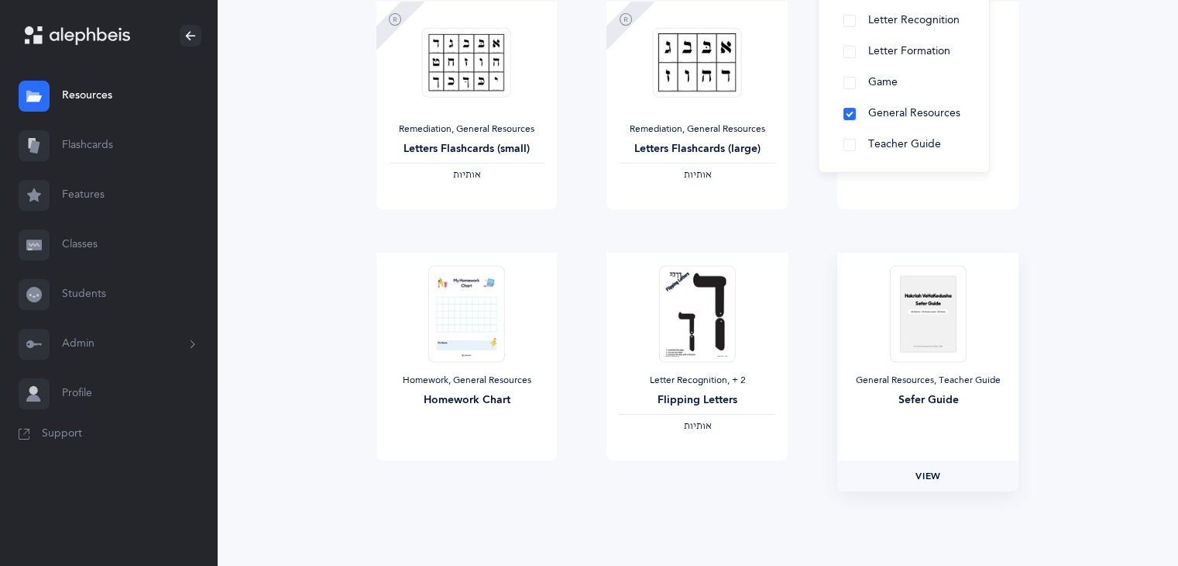
click at [936, 478] on span "View" at bounding box center [928, 476] width 25 height 14
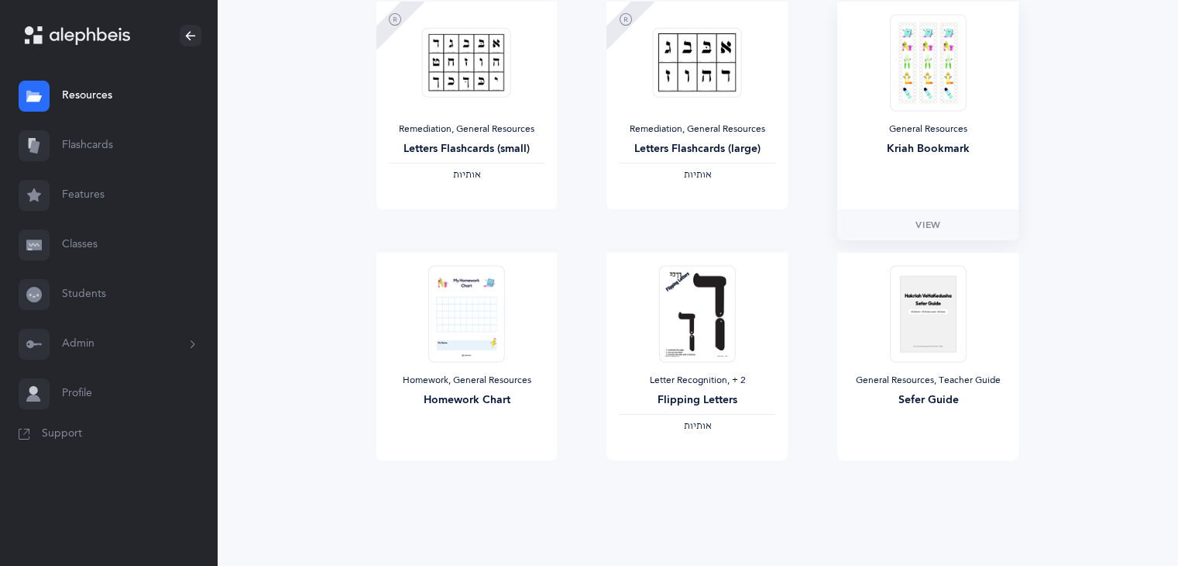
click at [927, 98] on img at bounding box center [928, 62] width 76 height 97
click at [932, 235] on link "View" at bounding box center [928, 224] width 181 height 31
click at [697, 481] on span "View" at bounding box center [697, 476] width 25 height 14
click at [108, 94] on link "Resources" at bounding box center [108, 96] width 217 height 50
click at [945, 487] on link "View" at bounding box center [928, 475] width 181 height 31
